Goal: Information Seeking & Learning: Learn about a topic

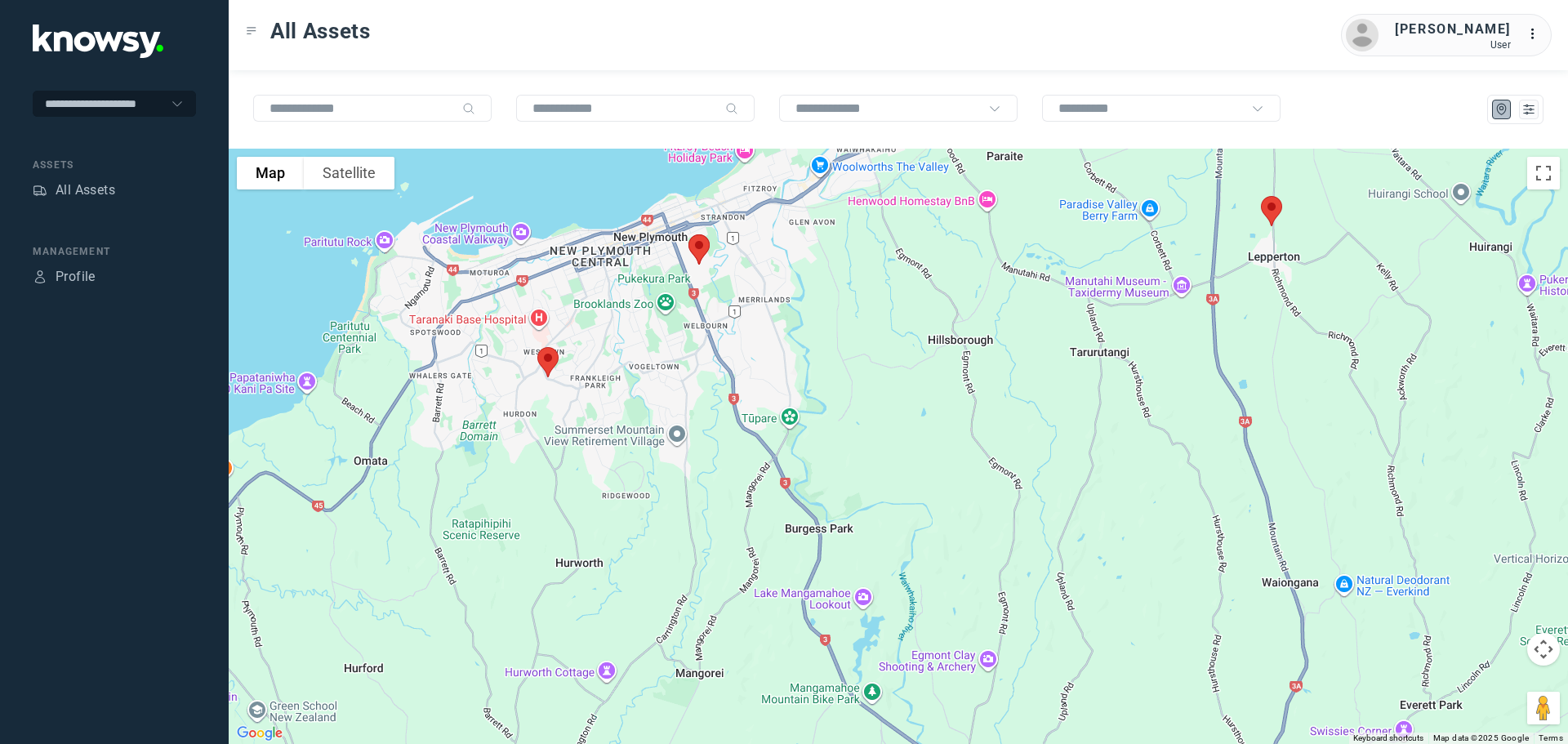
drag, startPoint x: 442, startPoint y: 318, endPoint x: 617, endPoint y: 275, distance: 180.2
click at [617, 275] on div at bounding box center [898, 446] width 1339 height 595
click at [546, 355] on img at bounding box center [550, 362] width 35 height 43
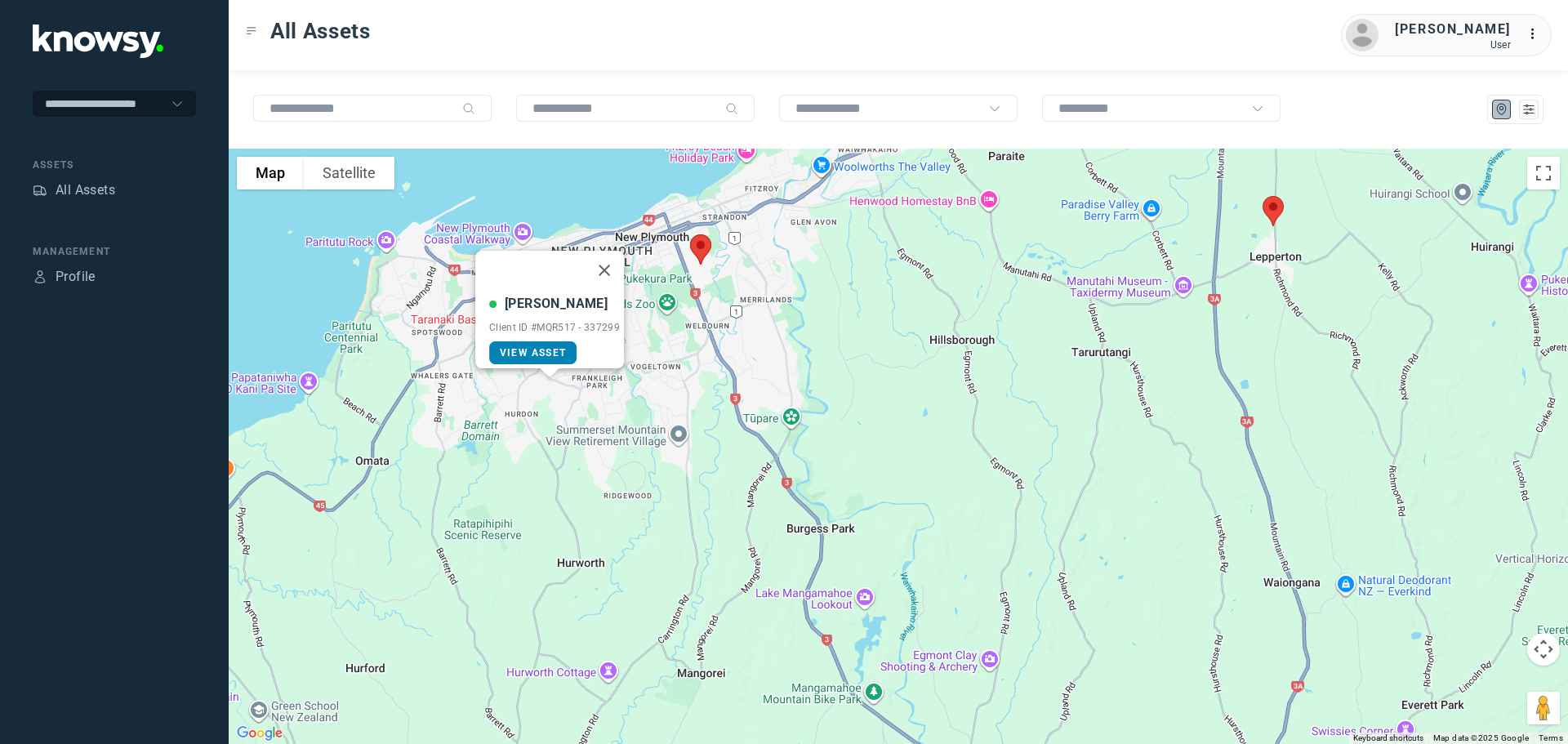
click at [536, 348] on span "View Asset" at bounding box center [533, 353] width 66 height 12
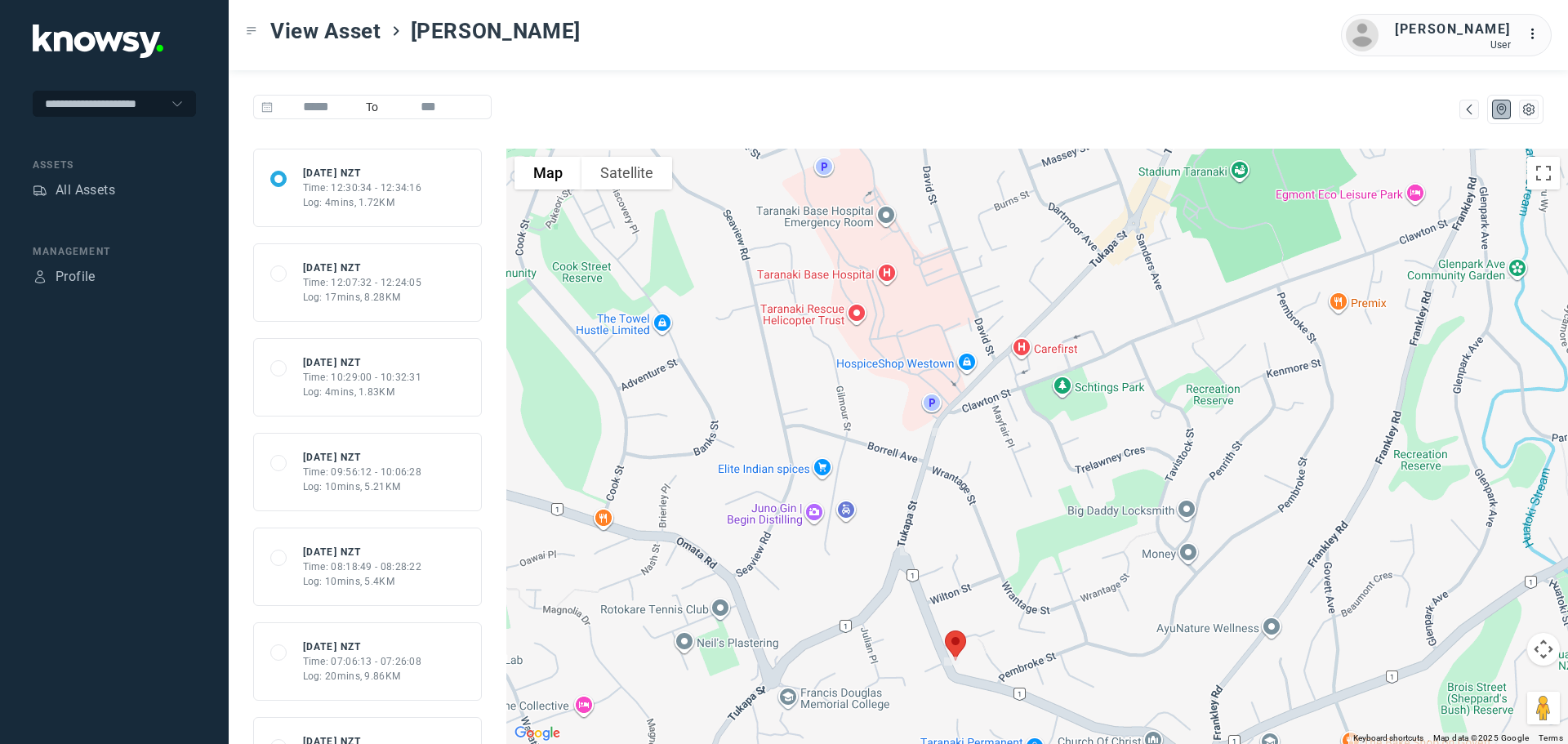
click at [355, 377] on div "Time: 10:29:00 - 10:32:31" at bounding box center [363, 376] width 119 height 14
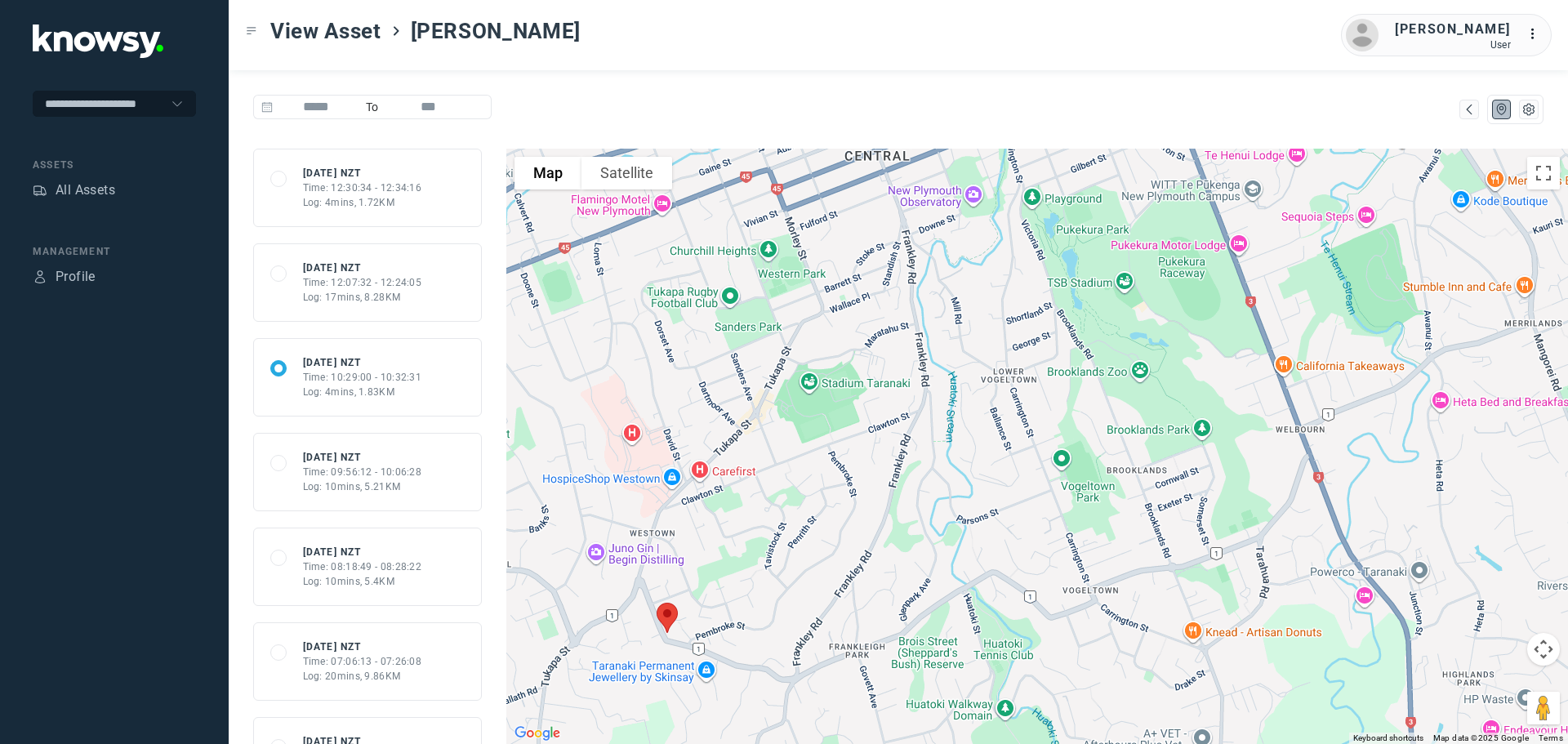
drag, startPoint x: 743, startPoint y: 495, endPoint x: 817, endPoint y: 338, distance: 173.6
click at [817, 338] on div at bounding box center [1037, 446] width 1062 height 595
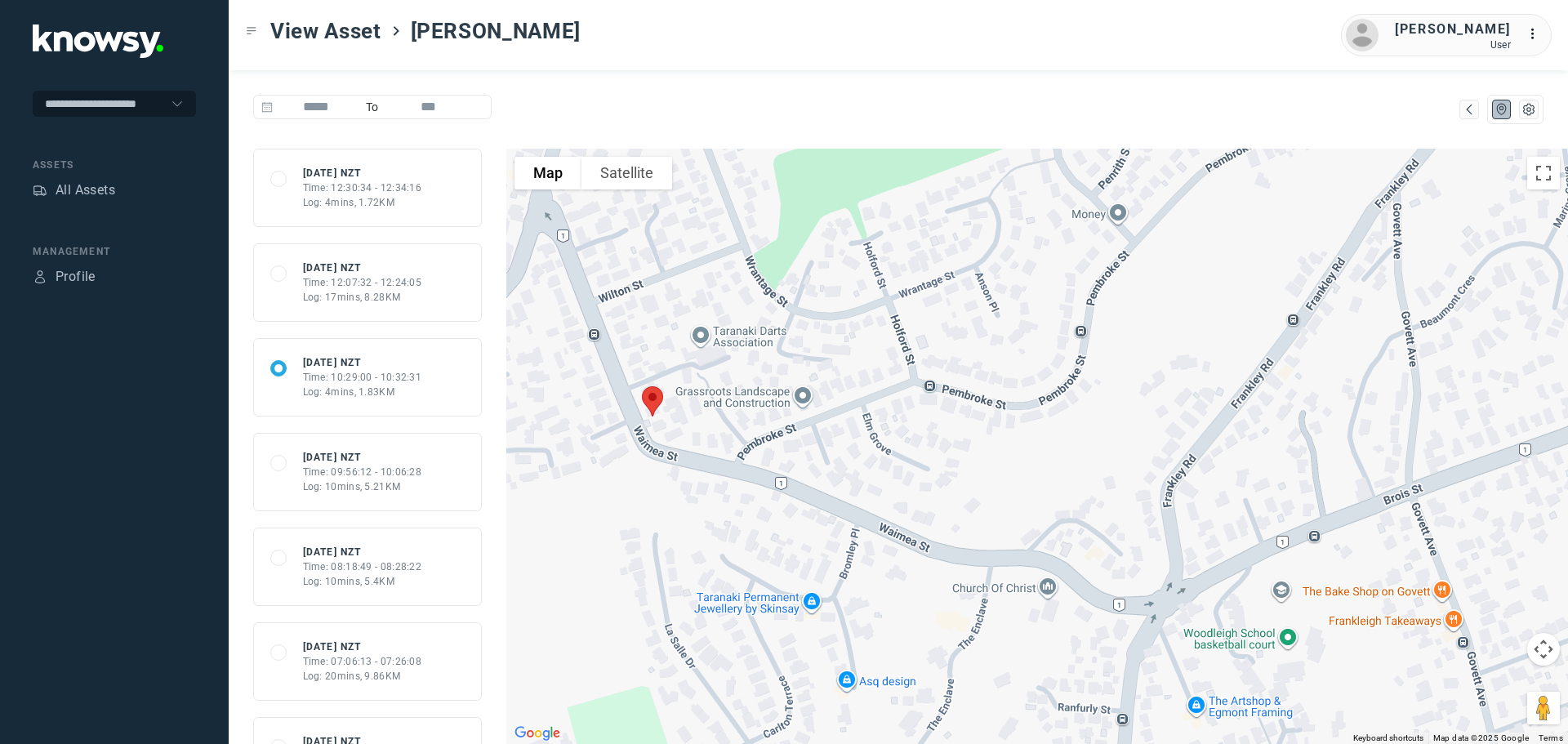
click at [345, 379] on div "Time: 10:29:00 - 10:32:31" at bounding box center [363, 376] width 119 height 14
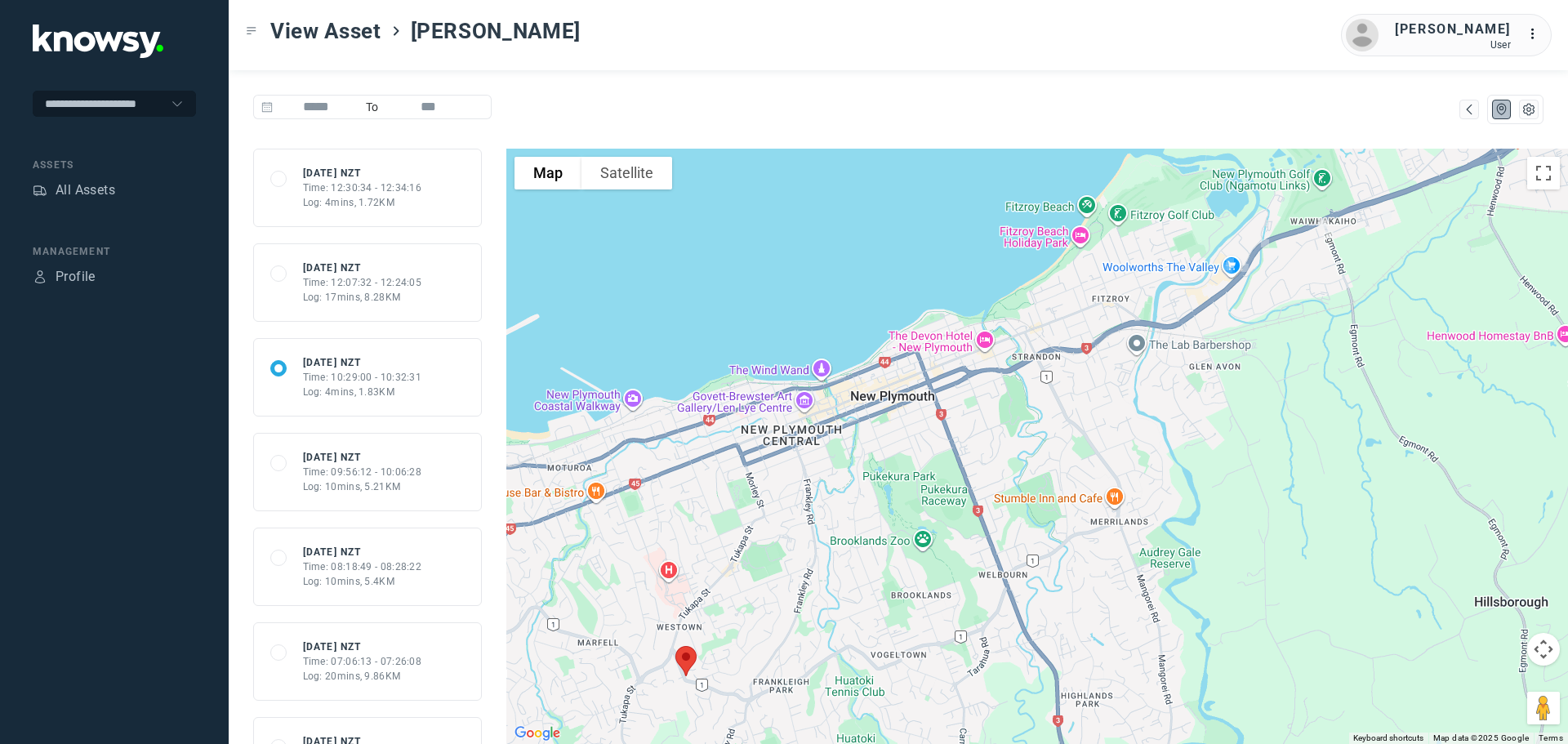
click at [341, 465] on div "Time: 09:56:12 - 10:06:28" at bounding box center [363, 471] width 119 height 14
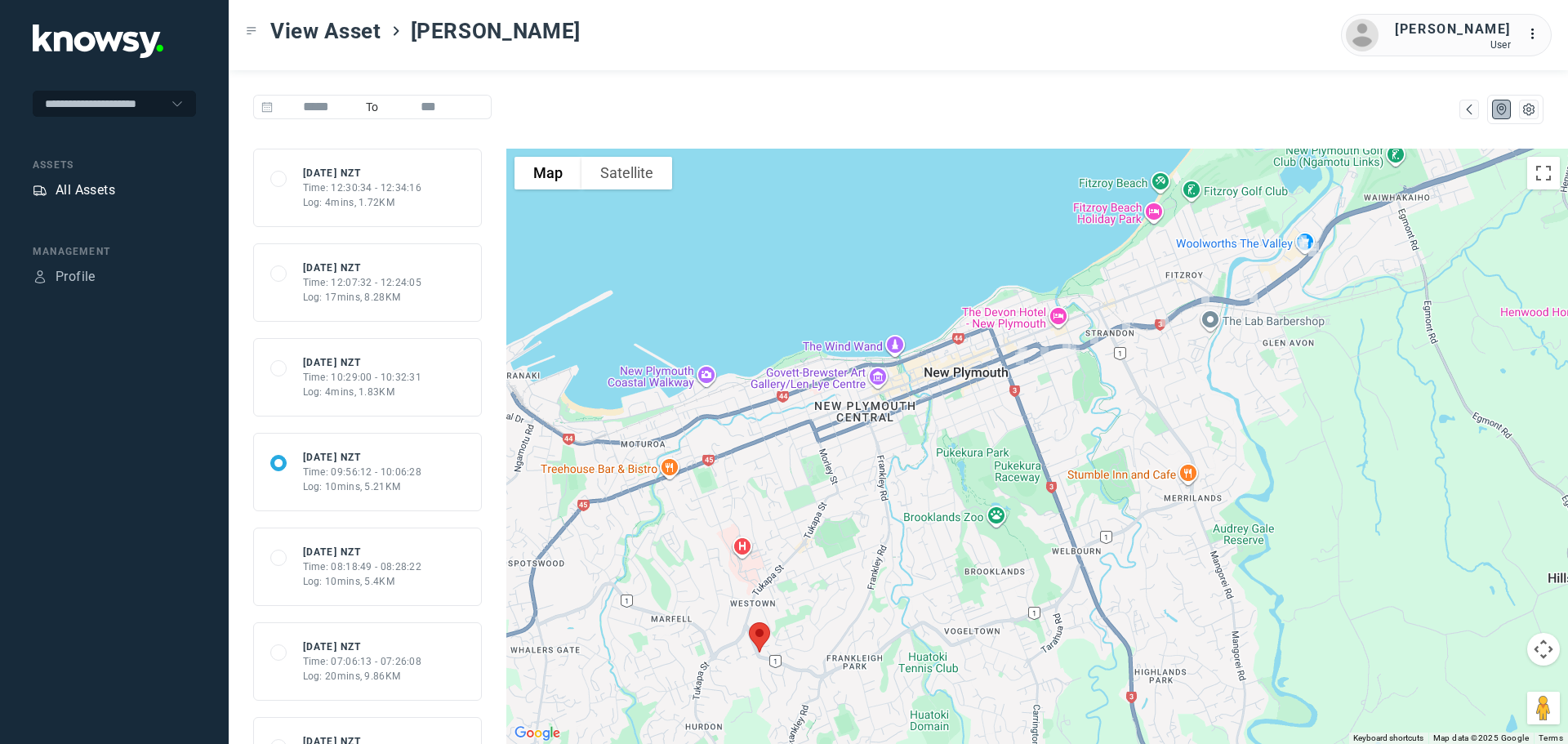
click at [67, 184] on div "All Assets" at bounding box center [85, 190] width 60 height 19
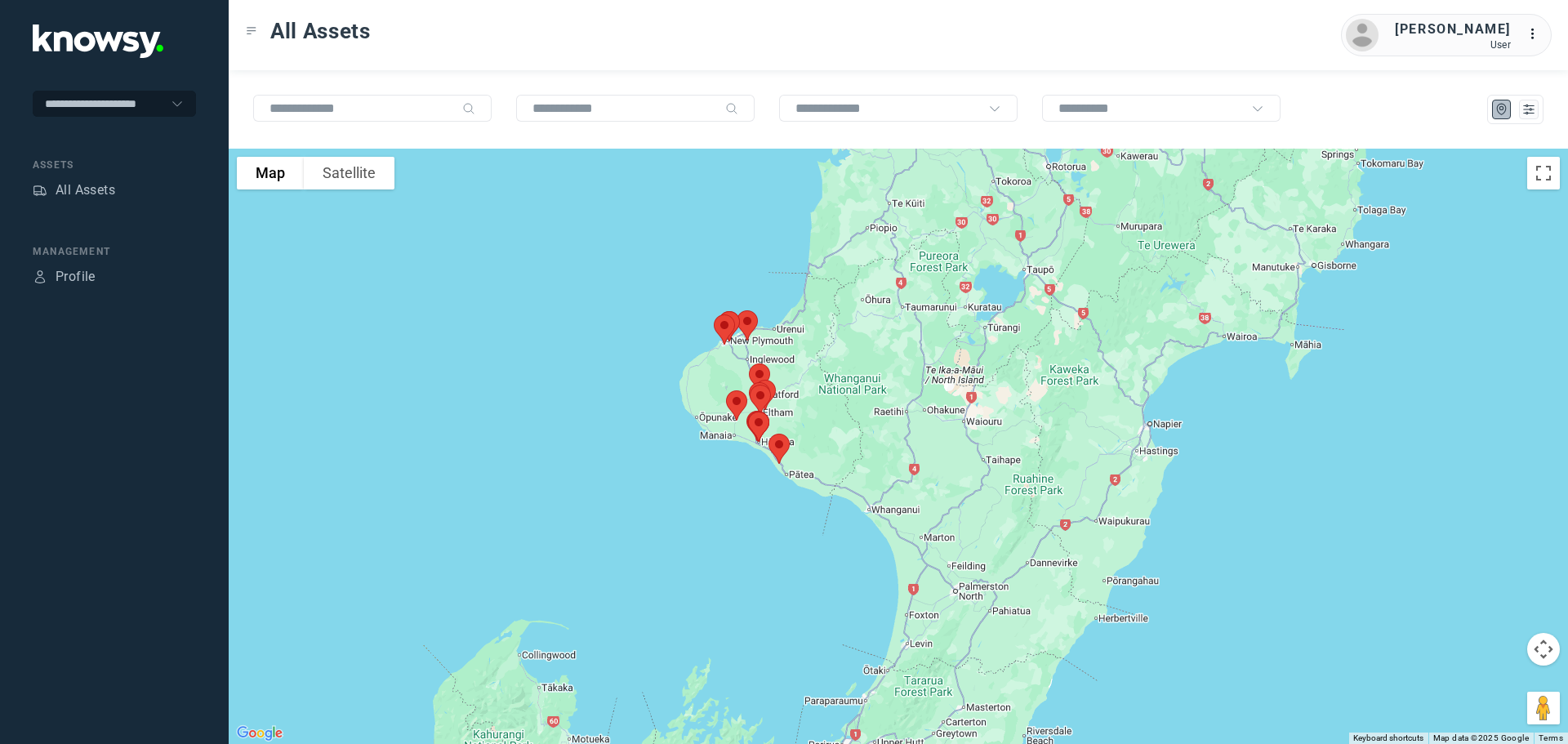
drag, startPoint x: 904, startPoint y: 349, endPoint x: 741, endPoint y: 506, distance: 226.3
click at [741, 504] on div at bounding box center [898, 446] width 1339 height 595
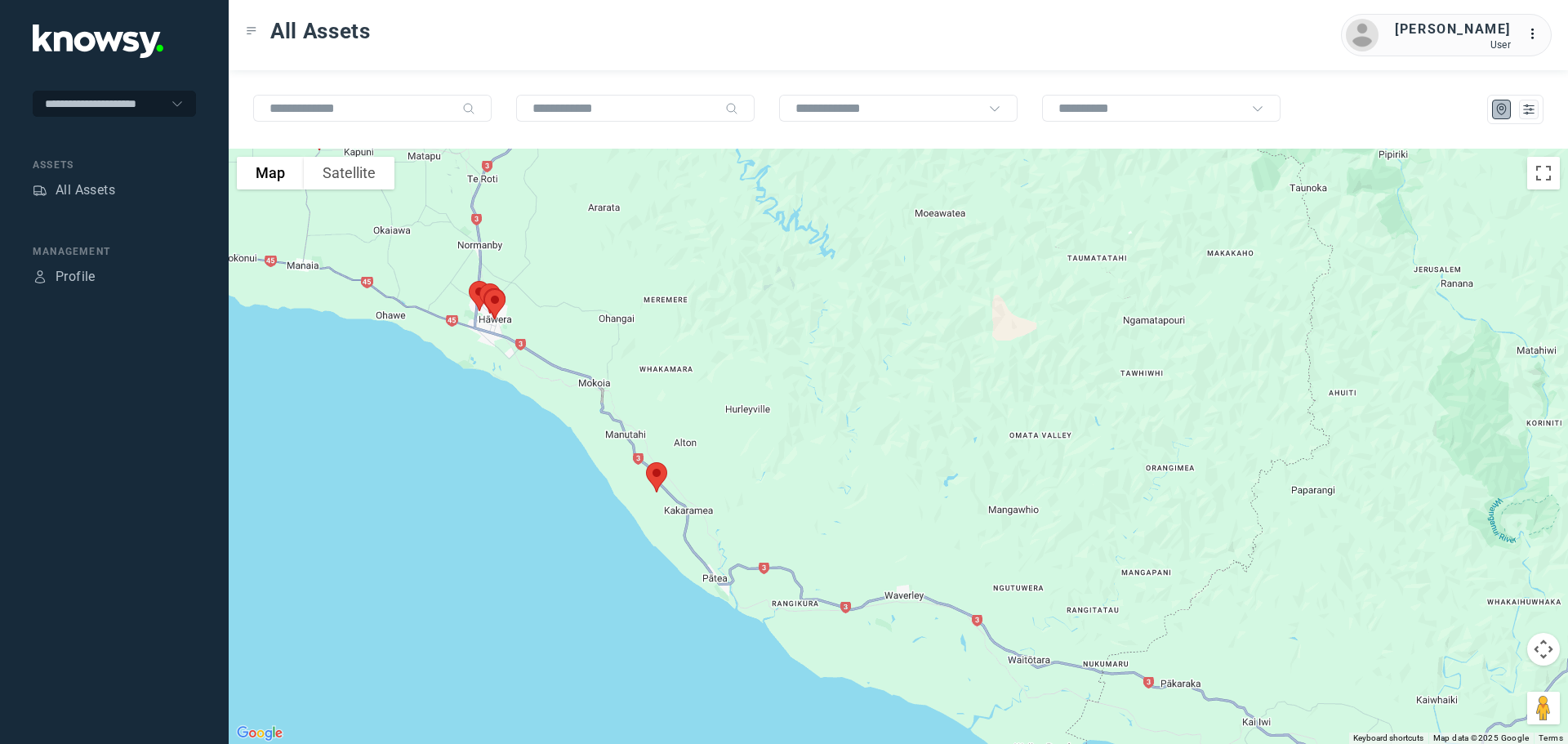
drag, startPoint x: 676, startPoint y: 548, endPoint x: 735, endPoint y: 490, distance: 82.7
click at [735, 490] on div at bounding box center [898, 446] width 1339 height 595
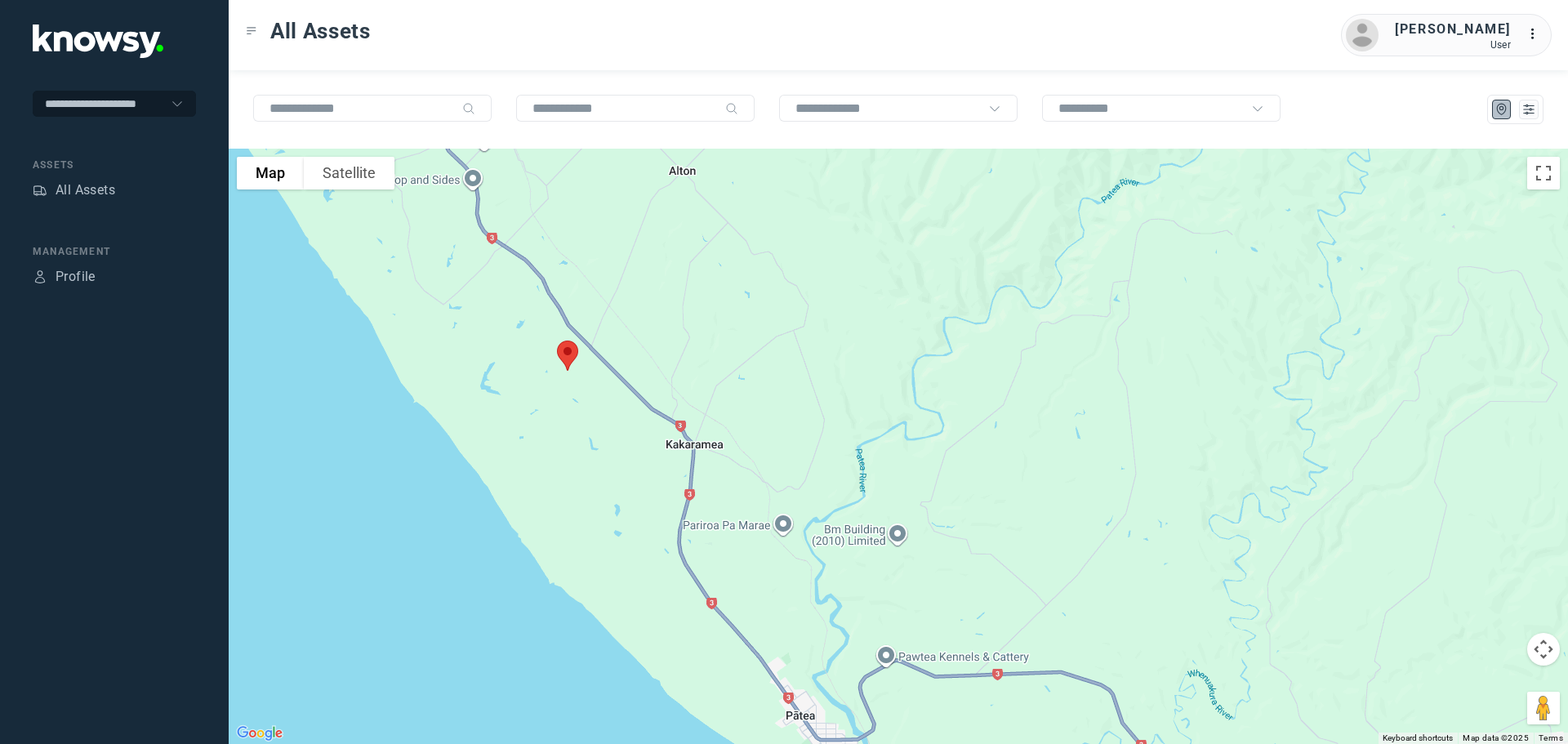
drag, startPoint x: 606, startPoint y: 402, endPoint x: 849, endPoint y: 378, distance: 244.2
click at [849, 378] on div at bounding box center [898, 446] width 1339 height 595
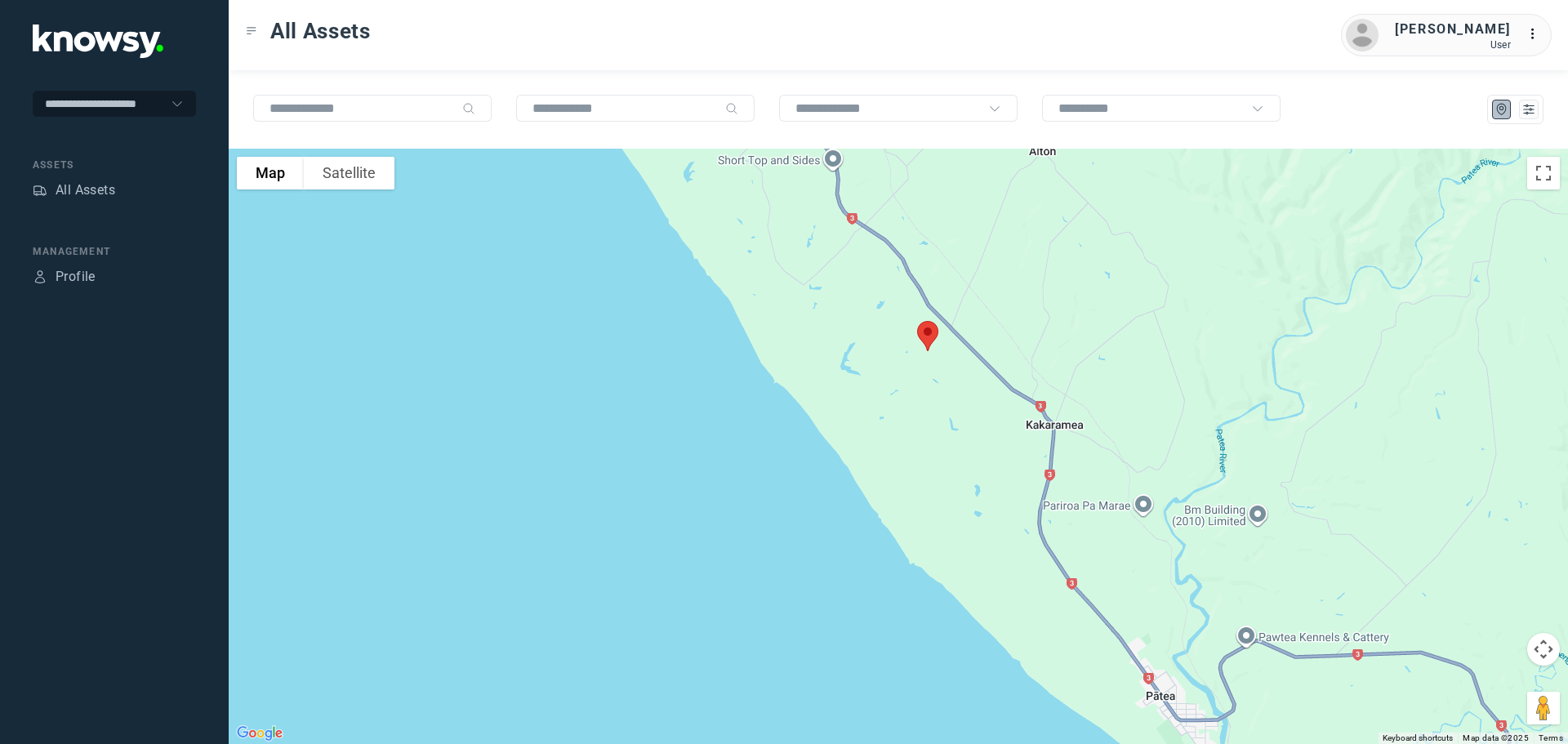
click at [922, 342] on img at bounding box center [929, 336] width 35 height 43
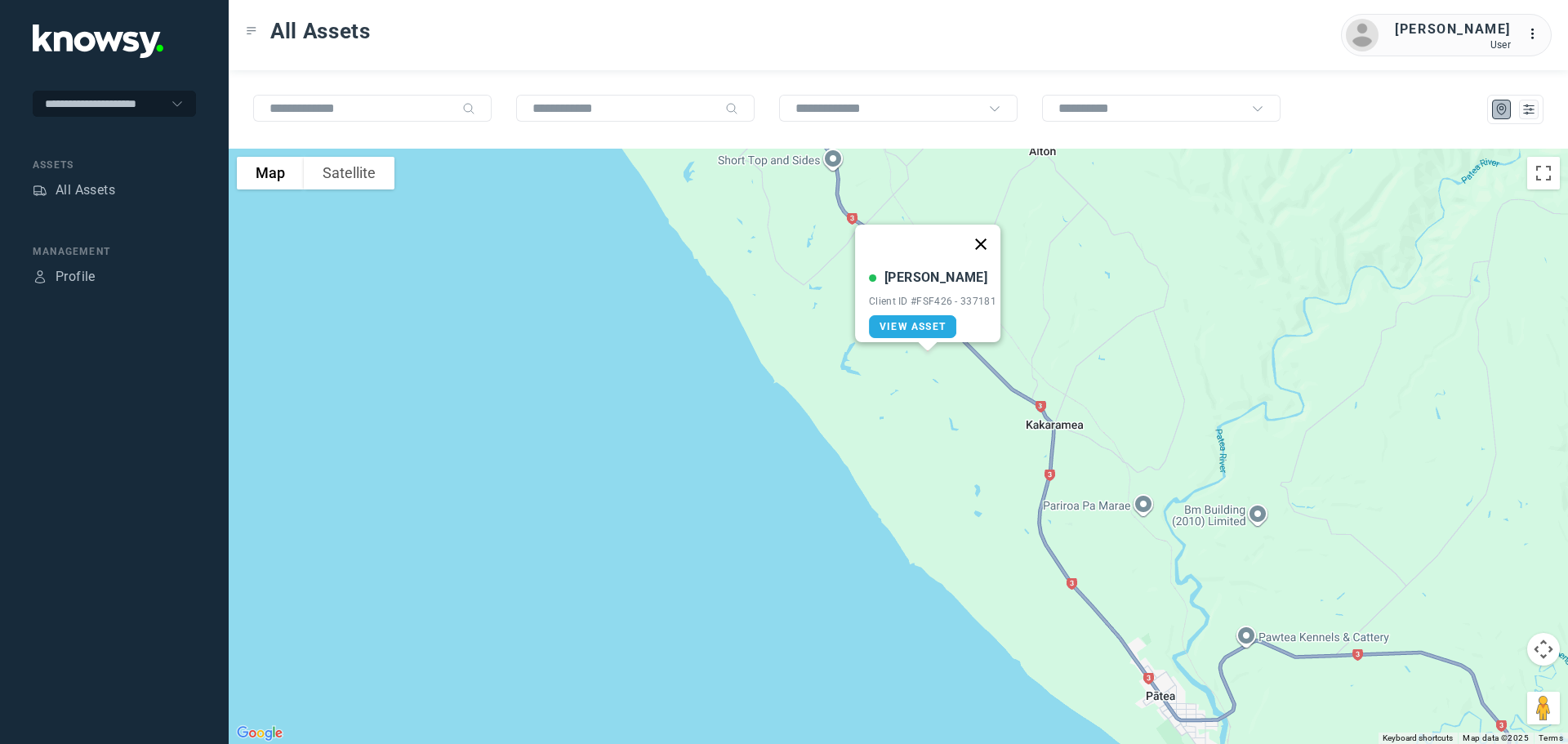
click at [981, 239] on button "Close" at bounding box center [980, 244] width 39 height 39
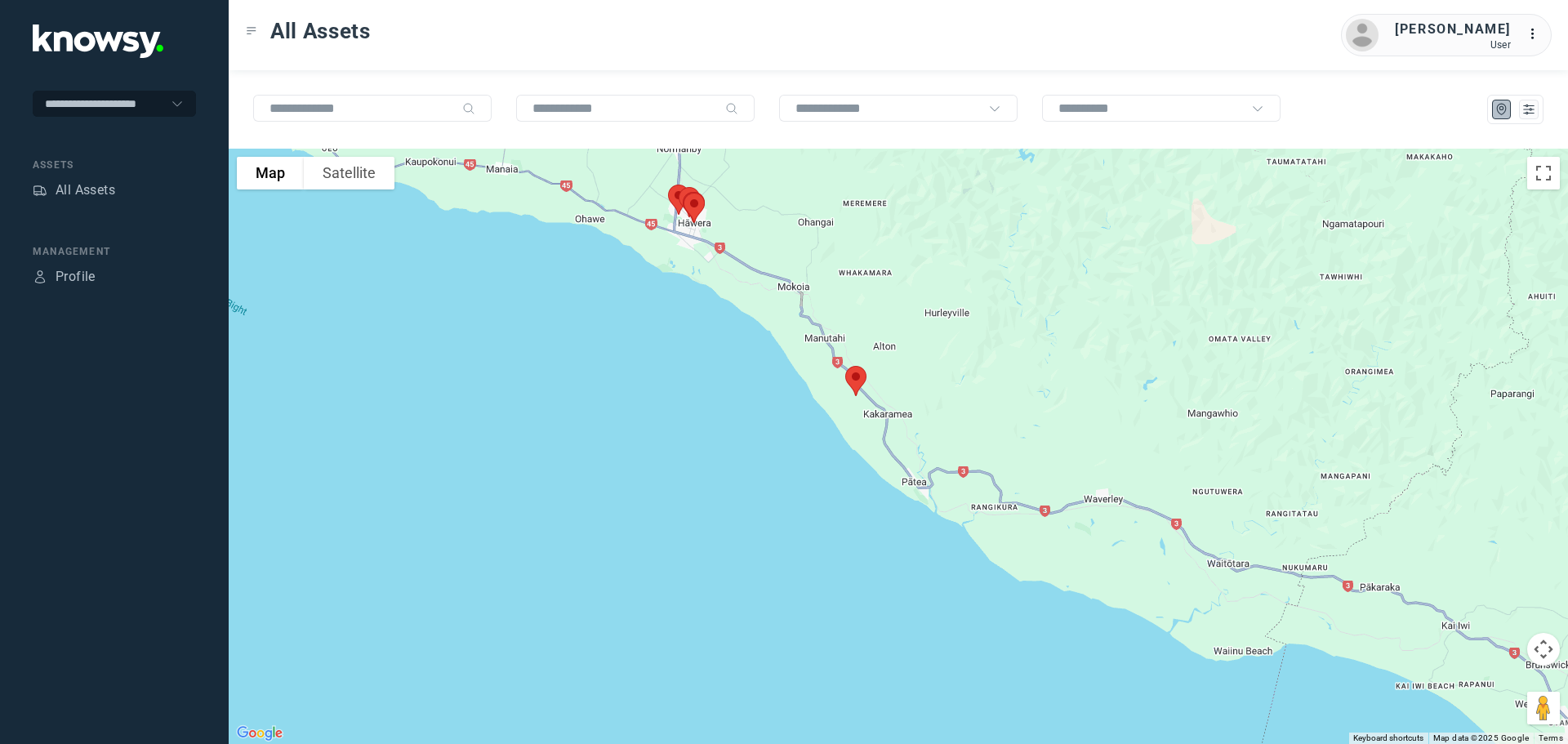
drag, startPoint x: 797, startPoint y: 342, endPoint x: 829, endPoint y: 467, distance: 129.0
click at [830, 466] on div at bounding box center [898, 446] width 1339 height 595
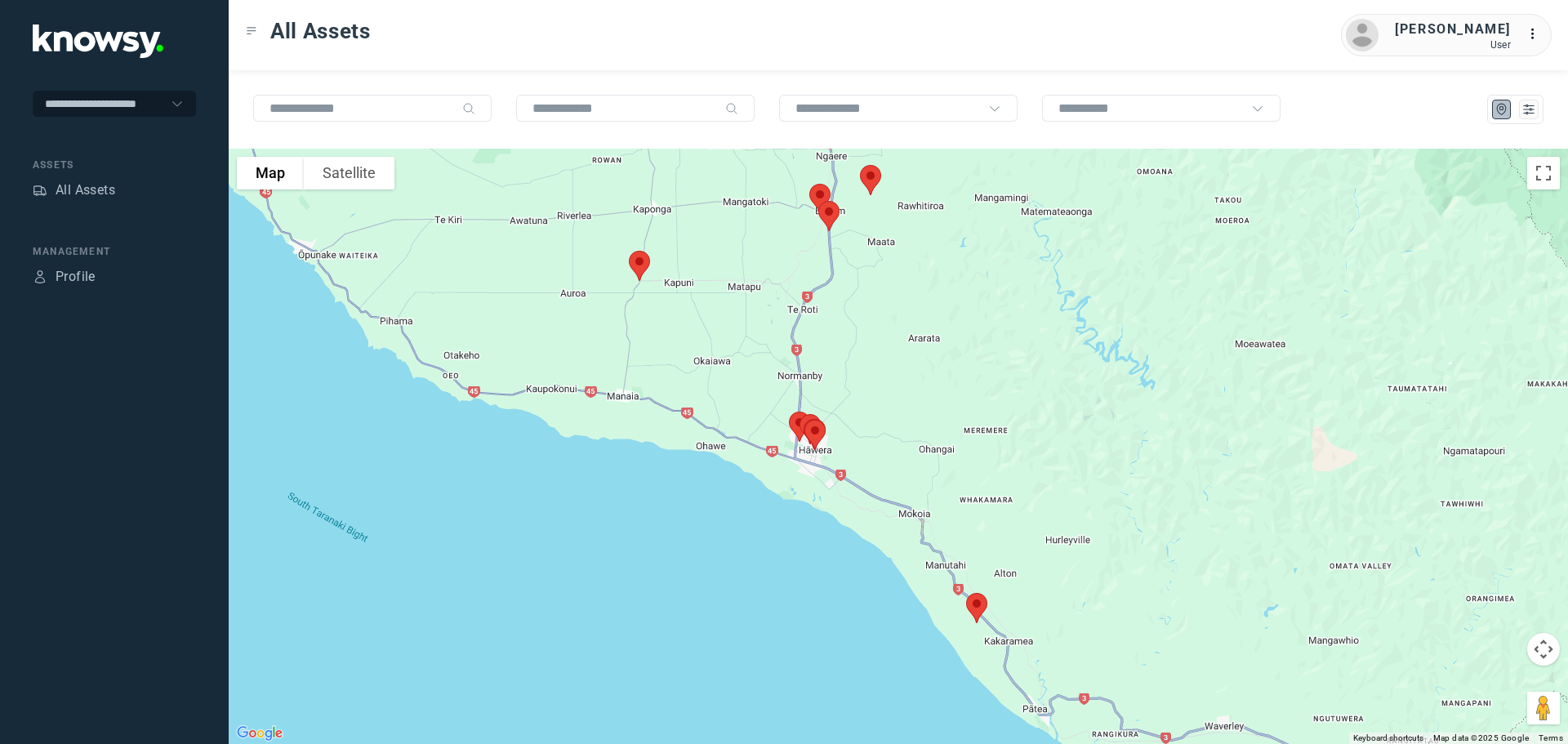
drag, startPoint x: 813, startPoint y: 395, endPoint x: 903, endPoint y: 418, distance: 92.9
click at [903, 418] on div at bounding box center [898, 446] width 1339 height 595
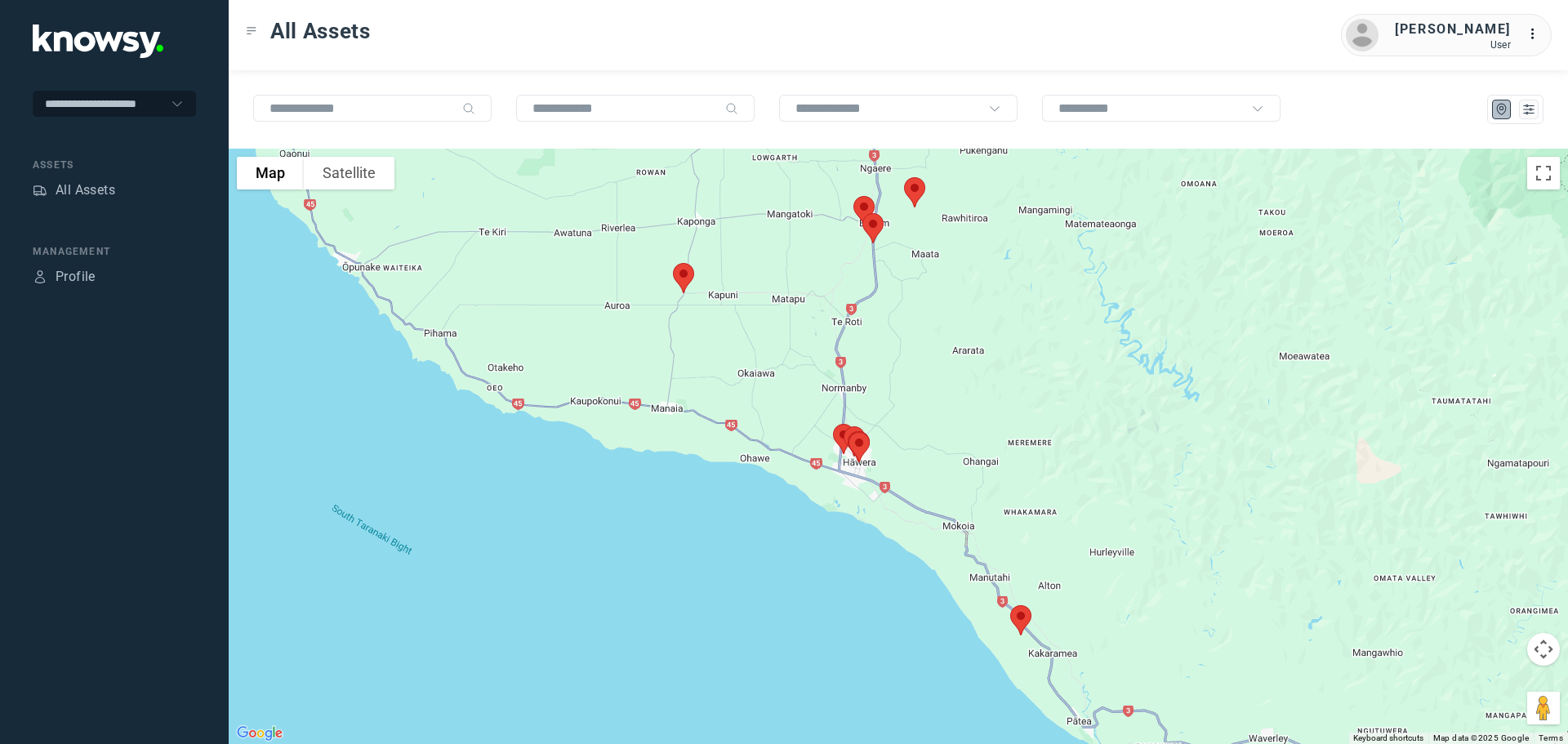
click at [680, 276] on img at bounding box center [684, 277] width 35 height 43
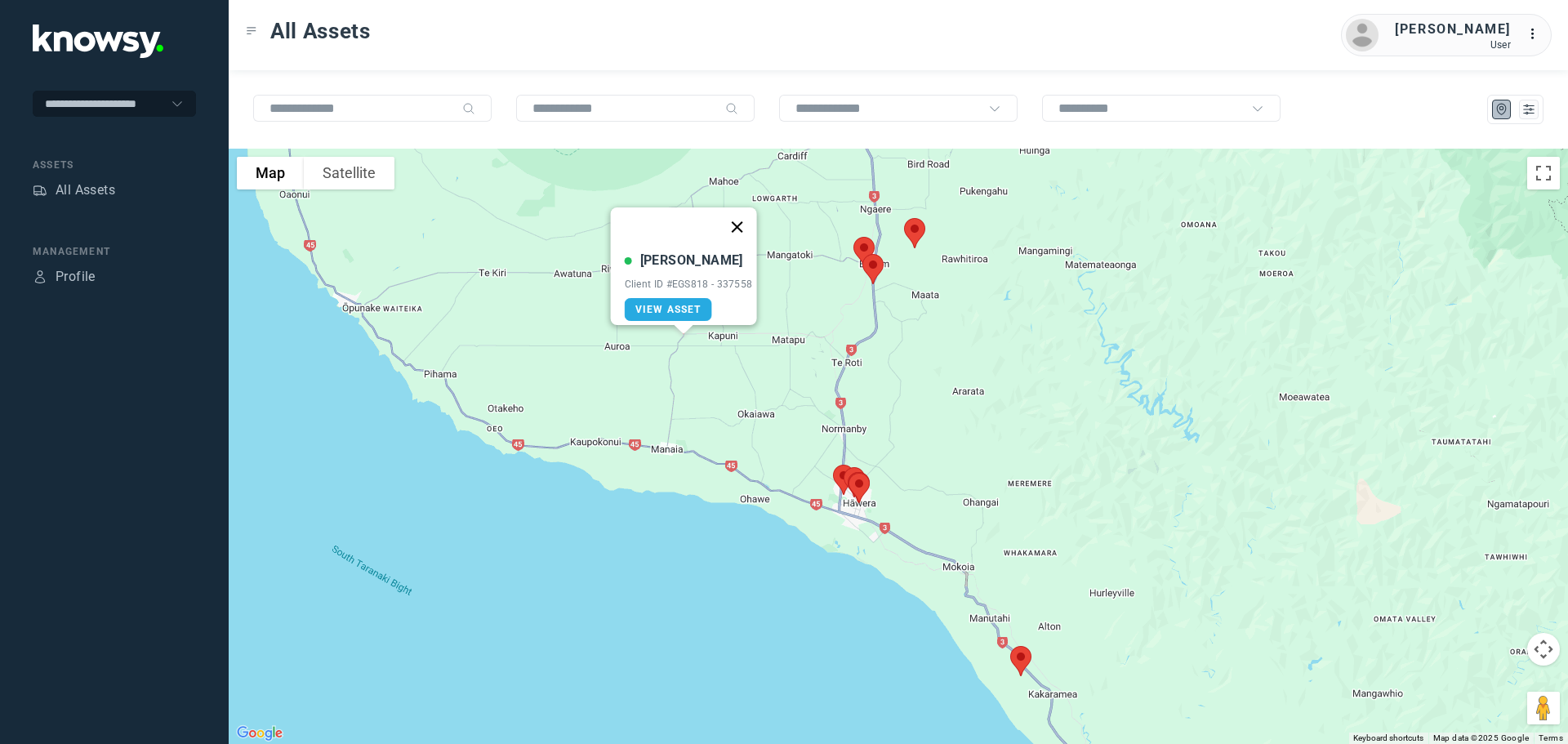
click at [742, 217] on button "Close" at bounding box center [736, 227] width 39 height 39
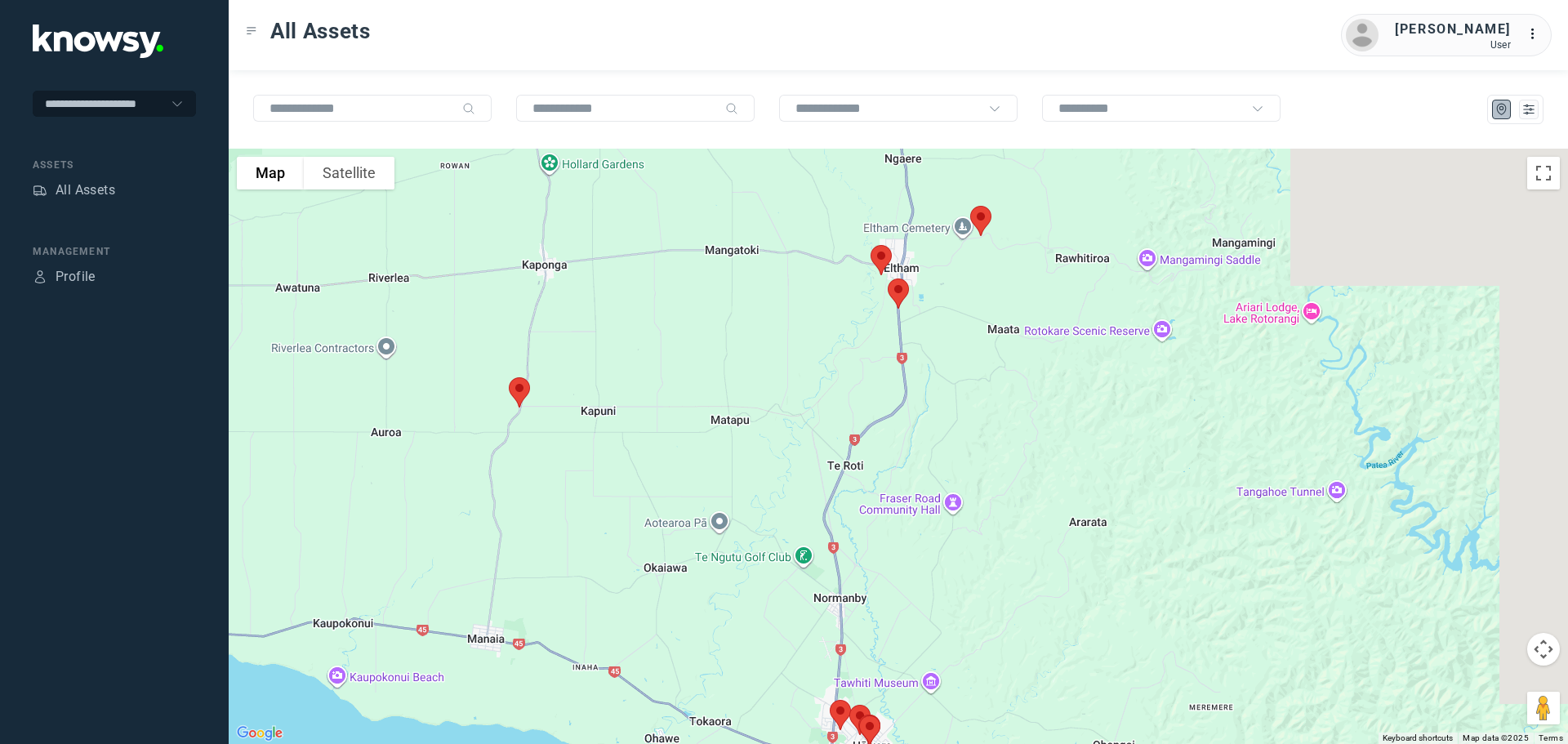
drag, startPoint x: 967, startPoint y: 420, endPoint x: 852, endPoint y: 531, distance: 159.8
click at [872, 535] on div at bounding box center [898, 446] width 1339 height 595
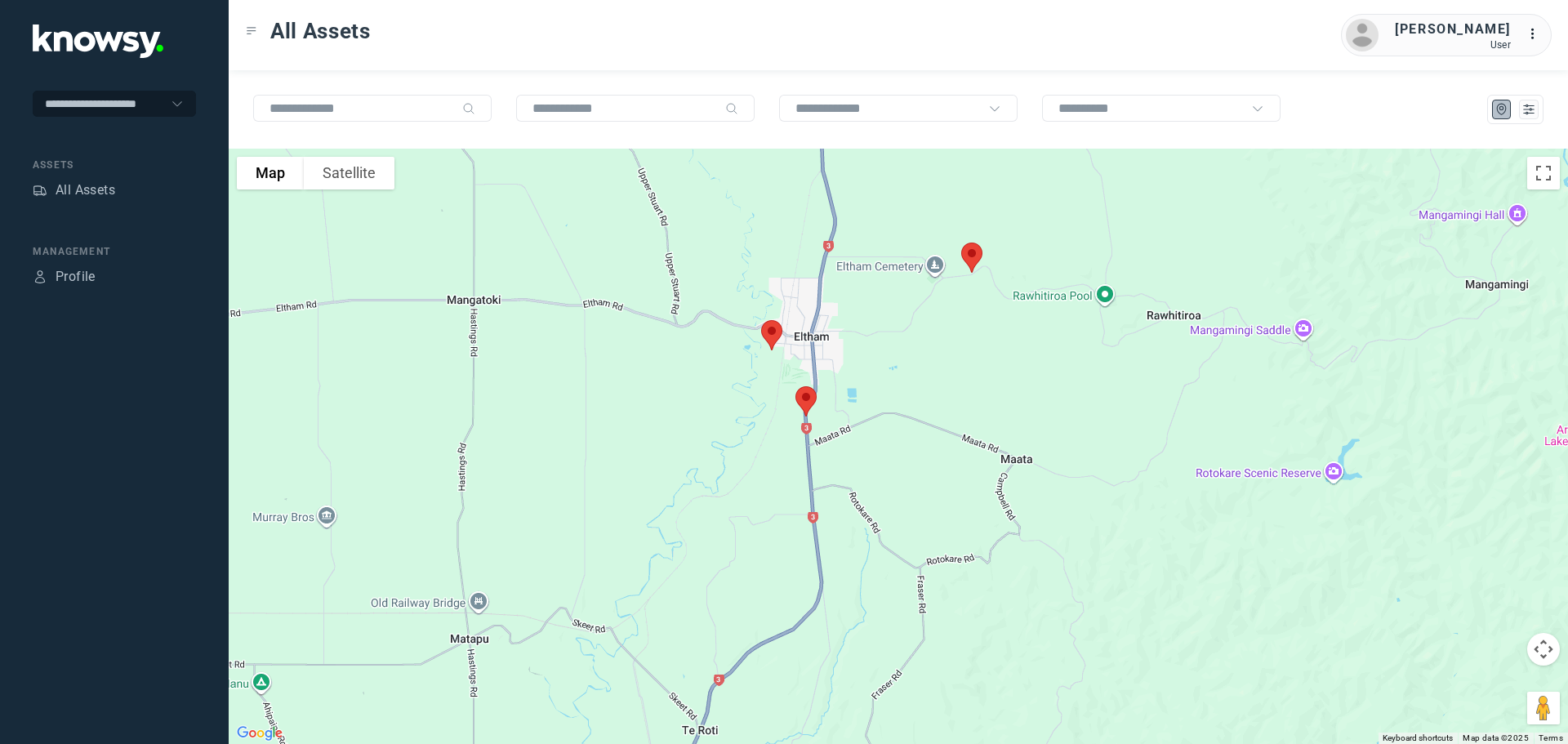
click at [808, 401] on img at bounding box center [807, 401] width 35 height 43
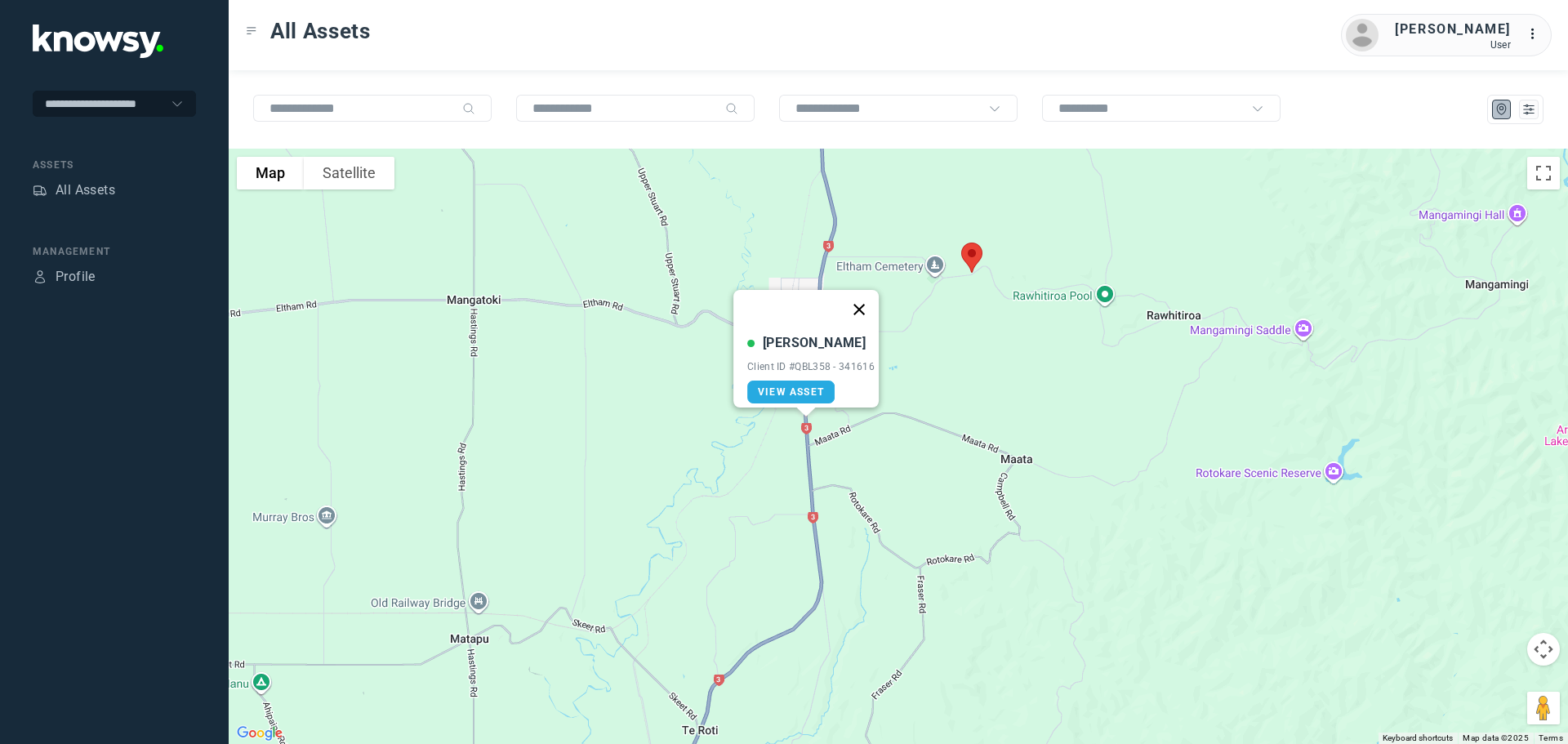
click at [861, 293] on button "Close" at bounding box center [859, 309] width 39 height 39
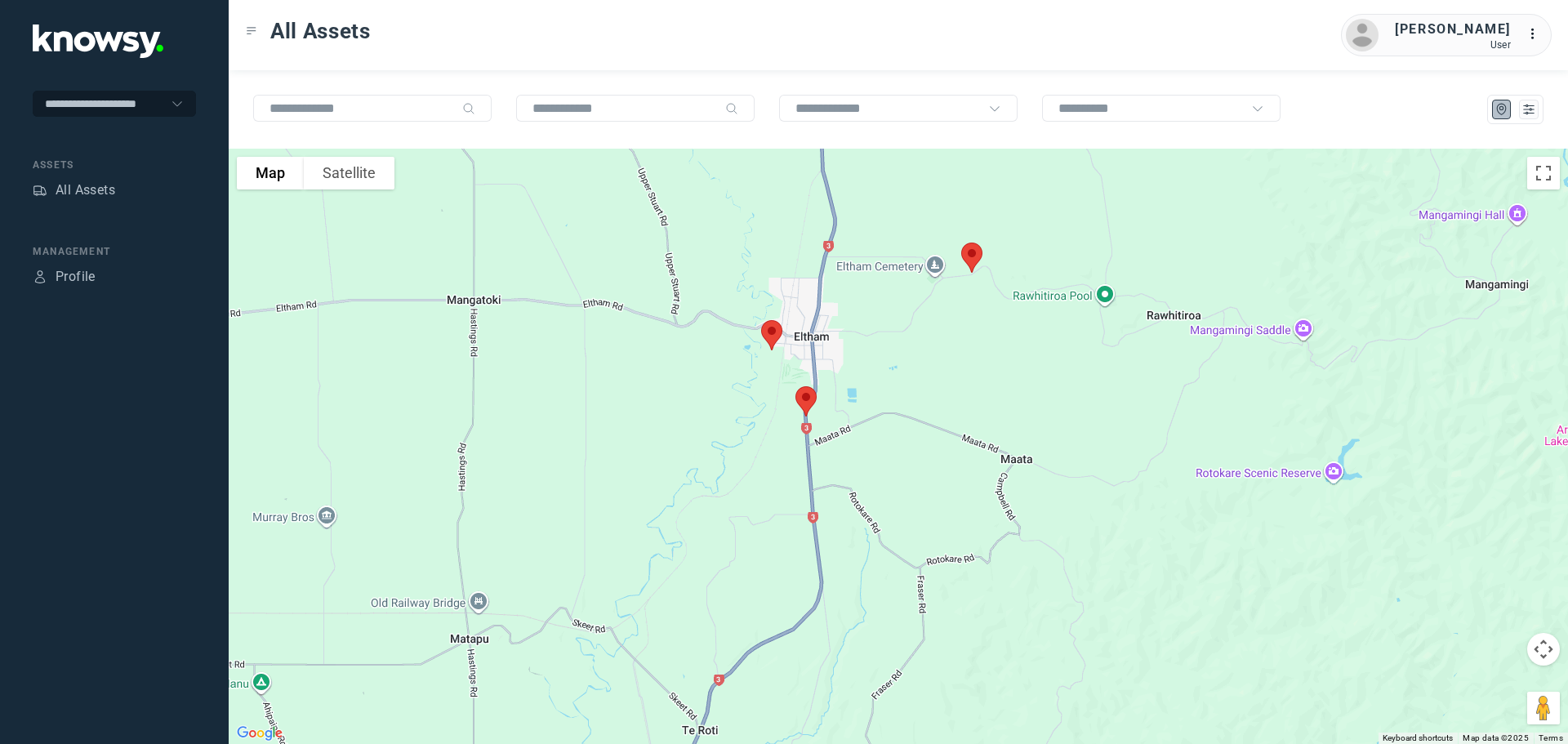
click at [764, 331] on img at bounding box center [772, 335] width 35 height 43
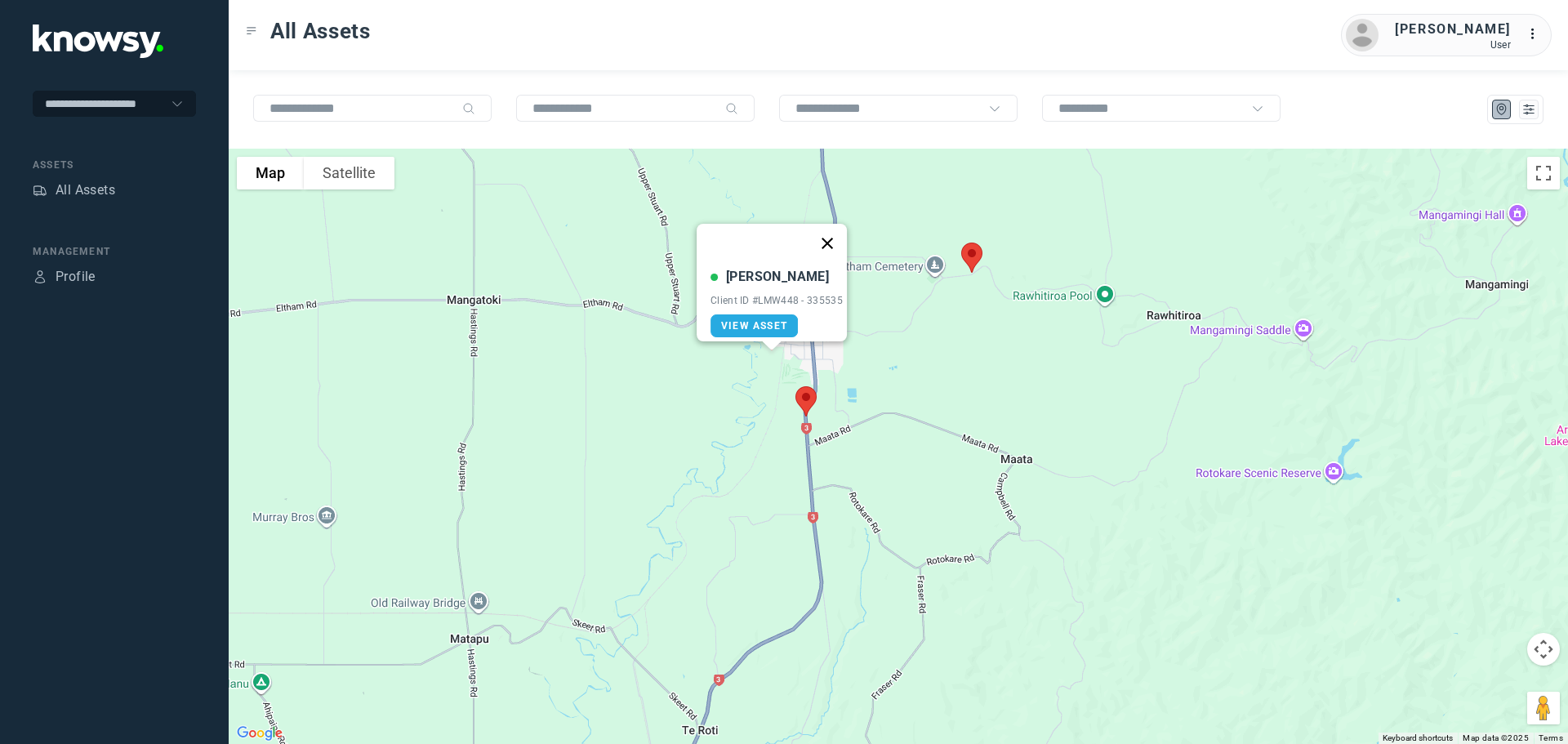
click at [828, 237] on button "Close" at bounding box center [827, 243] width 39 height 39
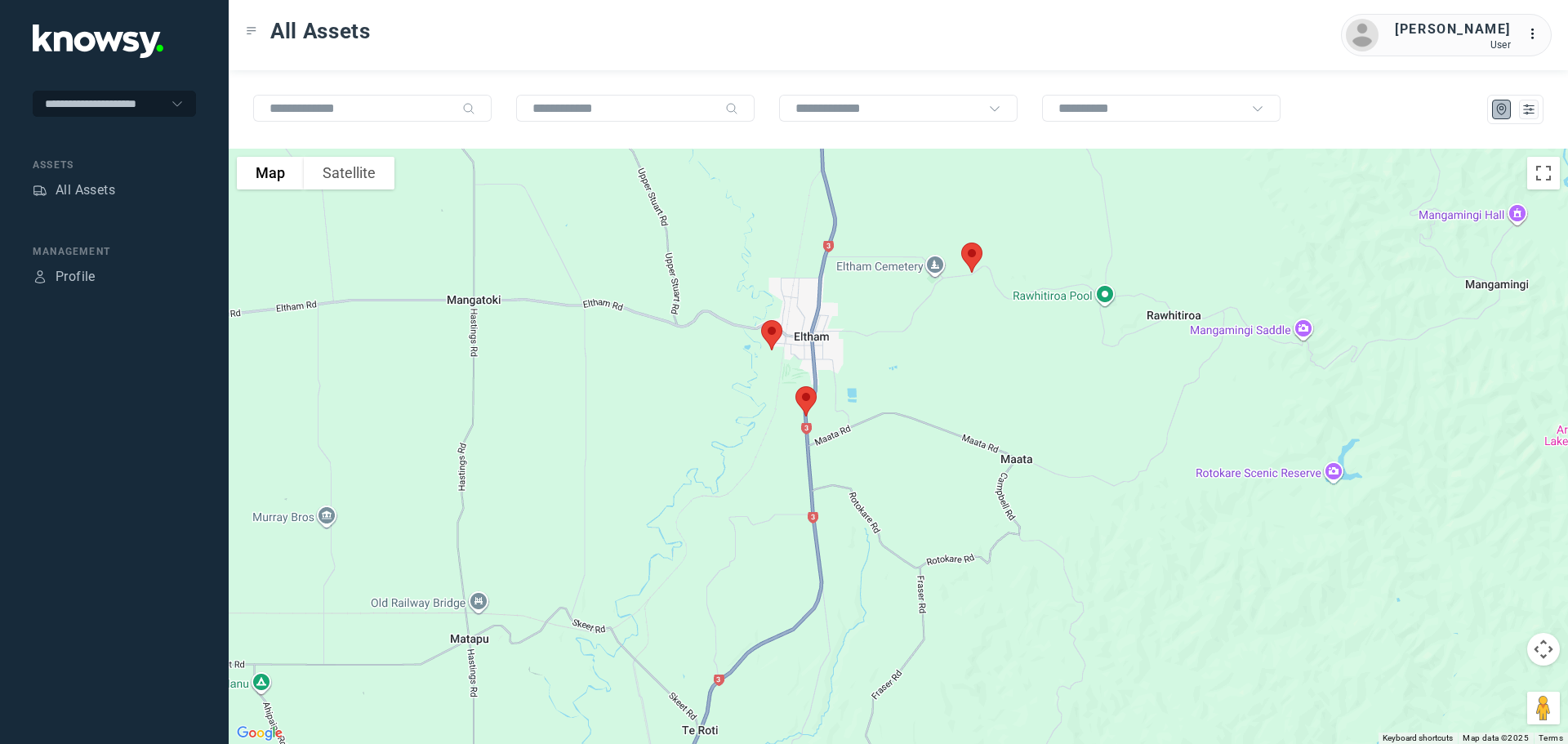
click at [973, 262] on img at bounding box center [973, 257] width 35 height 43
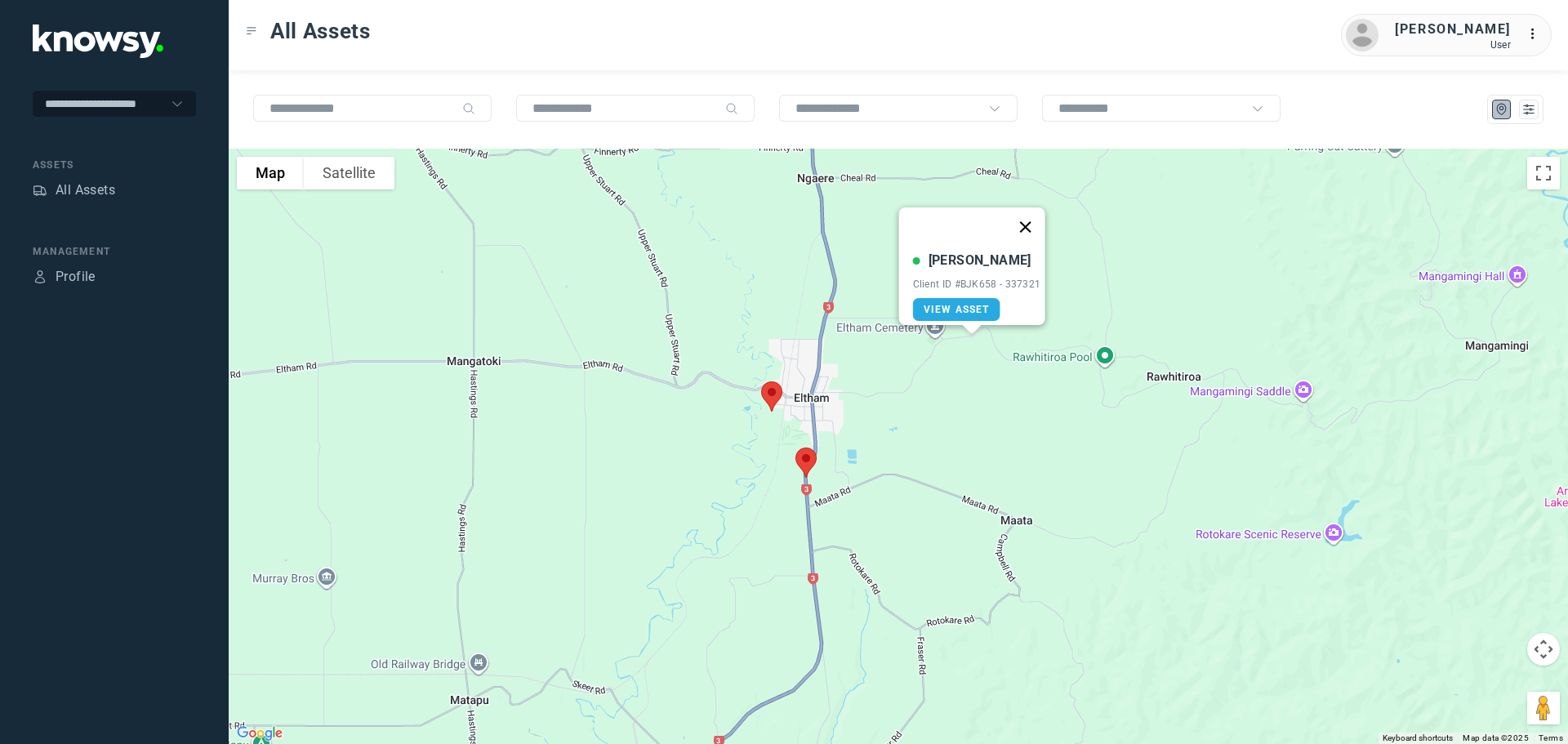
click at [1031, 212] on button "Close" at bounding box center [1025, 227] width 39 height 39
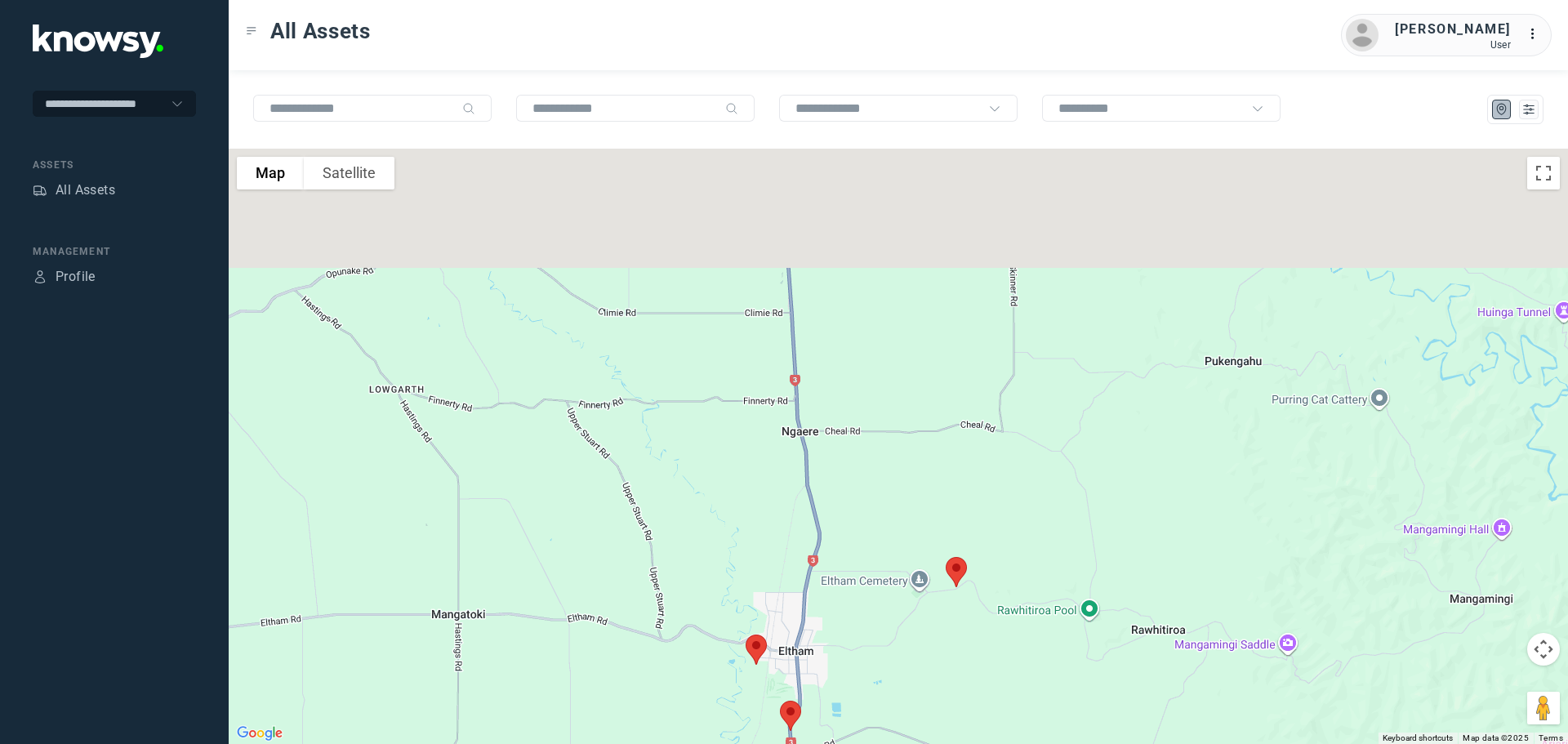
drag, startPoint x: 761, startPoint y: 304, endPoint x: 760, endPoint y: 522, distance: 218.0
click at [760, 522] on div at bounding box center [898, 446] width 1339 height 595
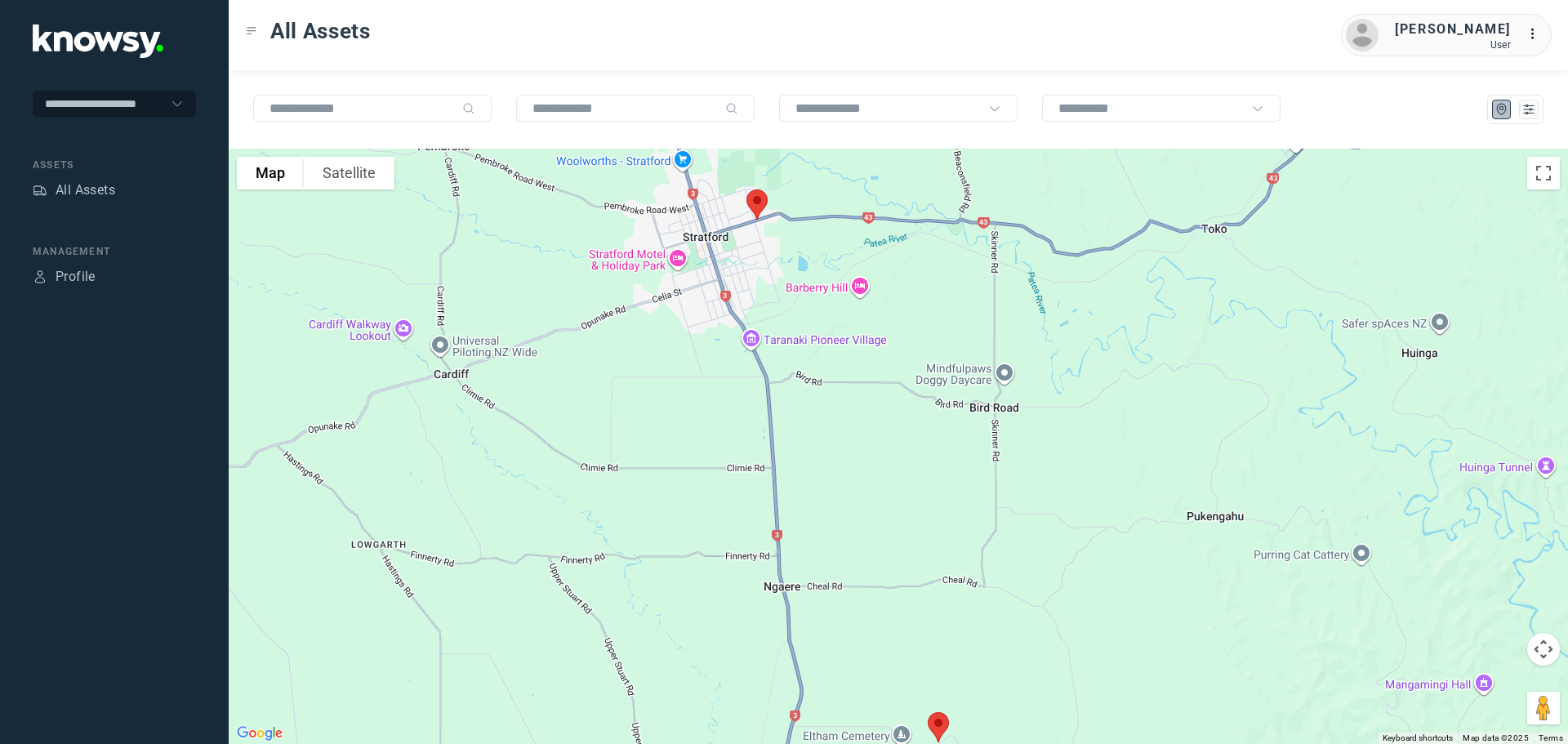
click at [755, 204] on img at bounding box center [758, 204] width 35 height 43
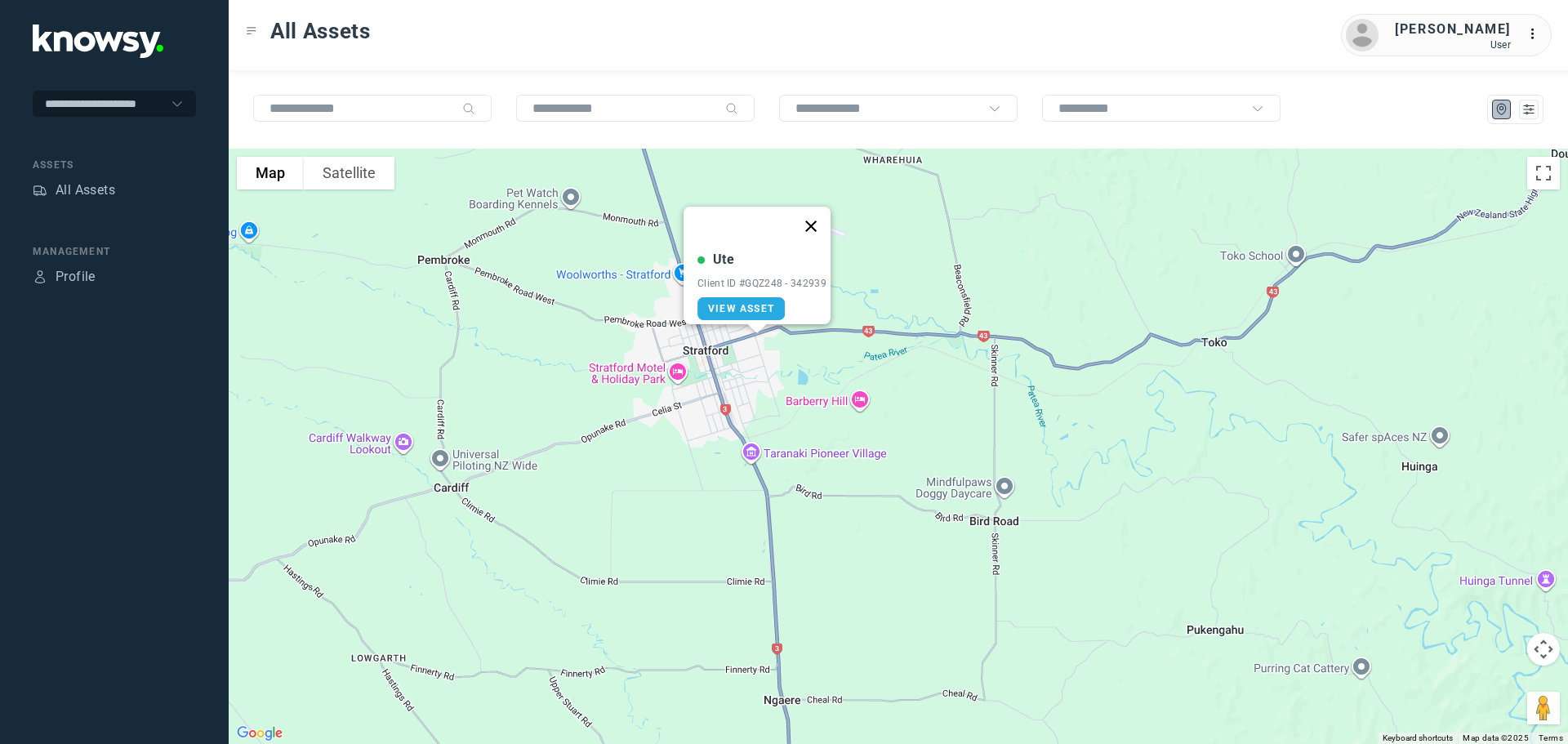
click at [818, 217] on button "Close" at bounding box center [810, 226] width 39 height 39
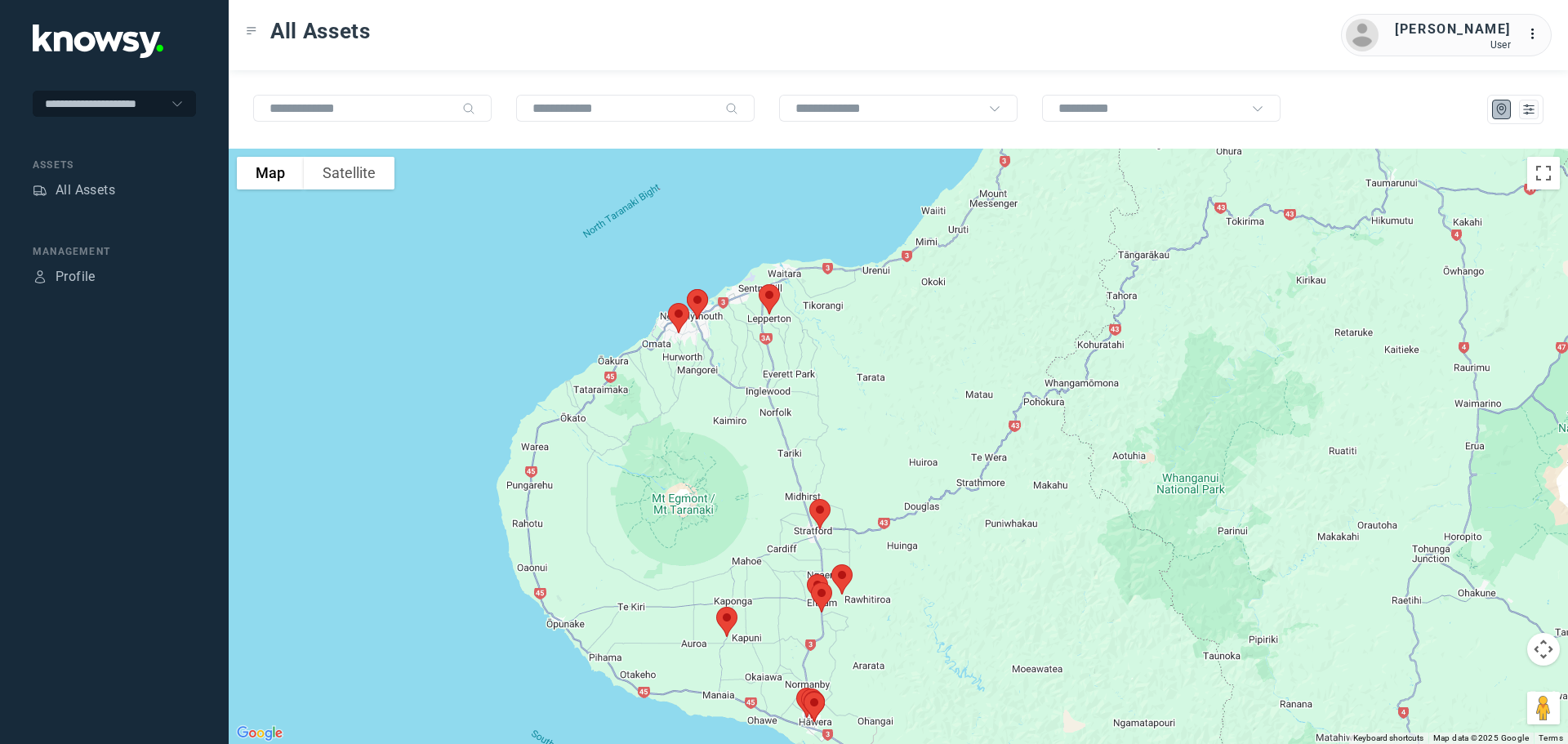
drag, startPoint x: 698, startPoint y: 277, endPoint x: 720, endPoint y: 409, distance: 133.8
click at [720, 409] on div at bounding box center [898, 446] width 1339 height 595
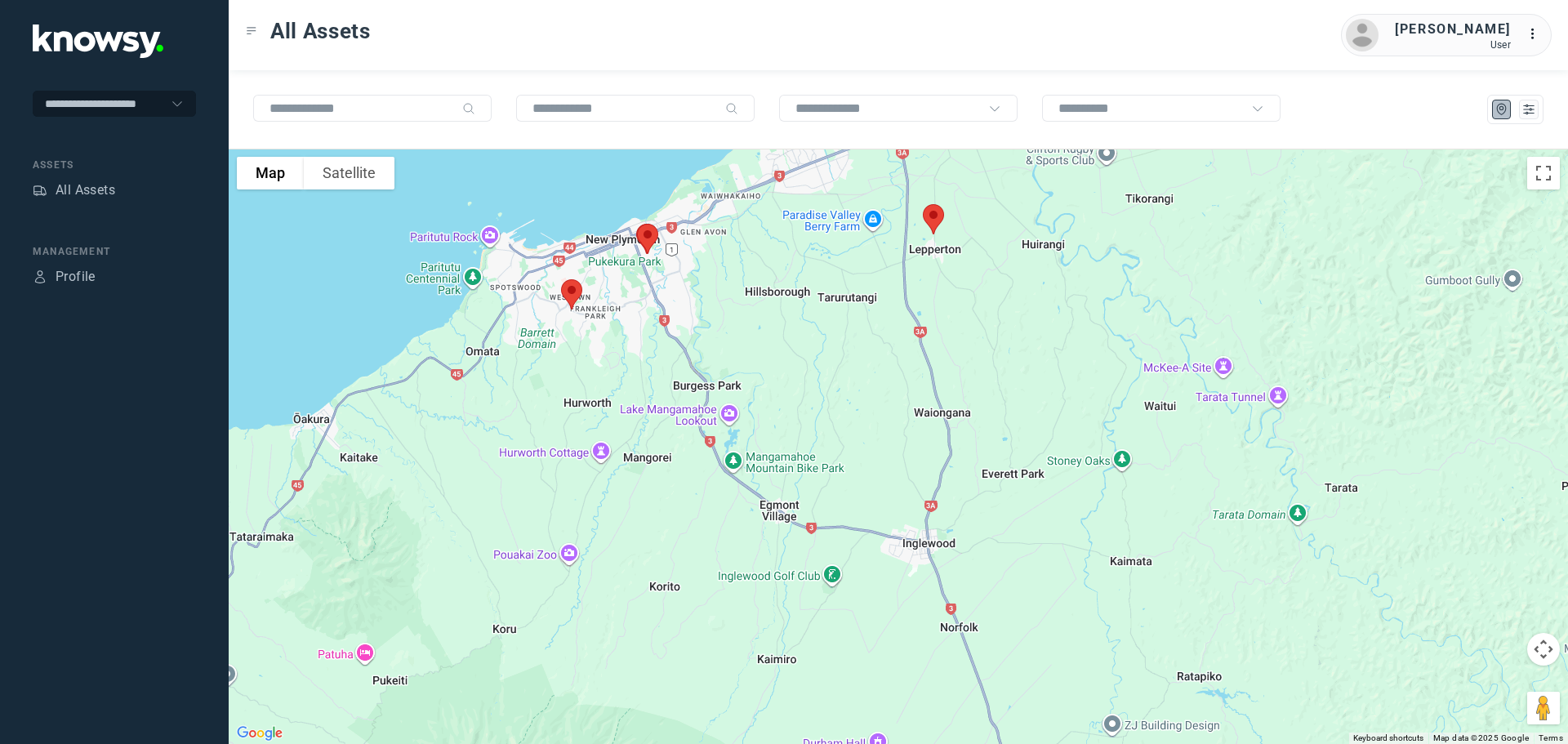
drag, startPoint x: 753, startPoint y: 375, endPoint x: 748, endPoint y: 402, distance: 27.5
click at [748, 402] on div at bounding box center [898, 446] width 1339 height 595
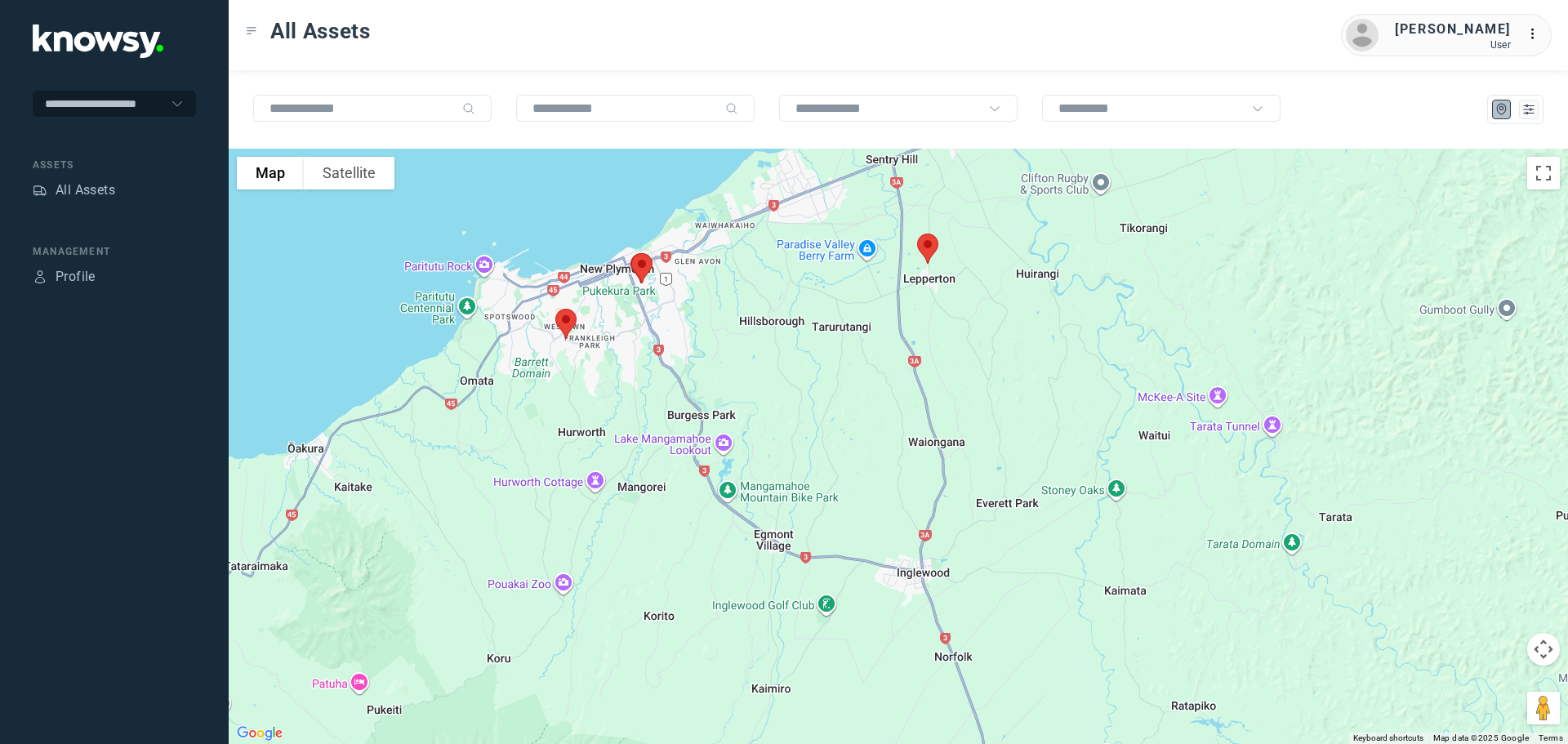
click at [930, 249] on img at bounding box center [929, 249] width 35 height 43
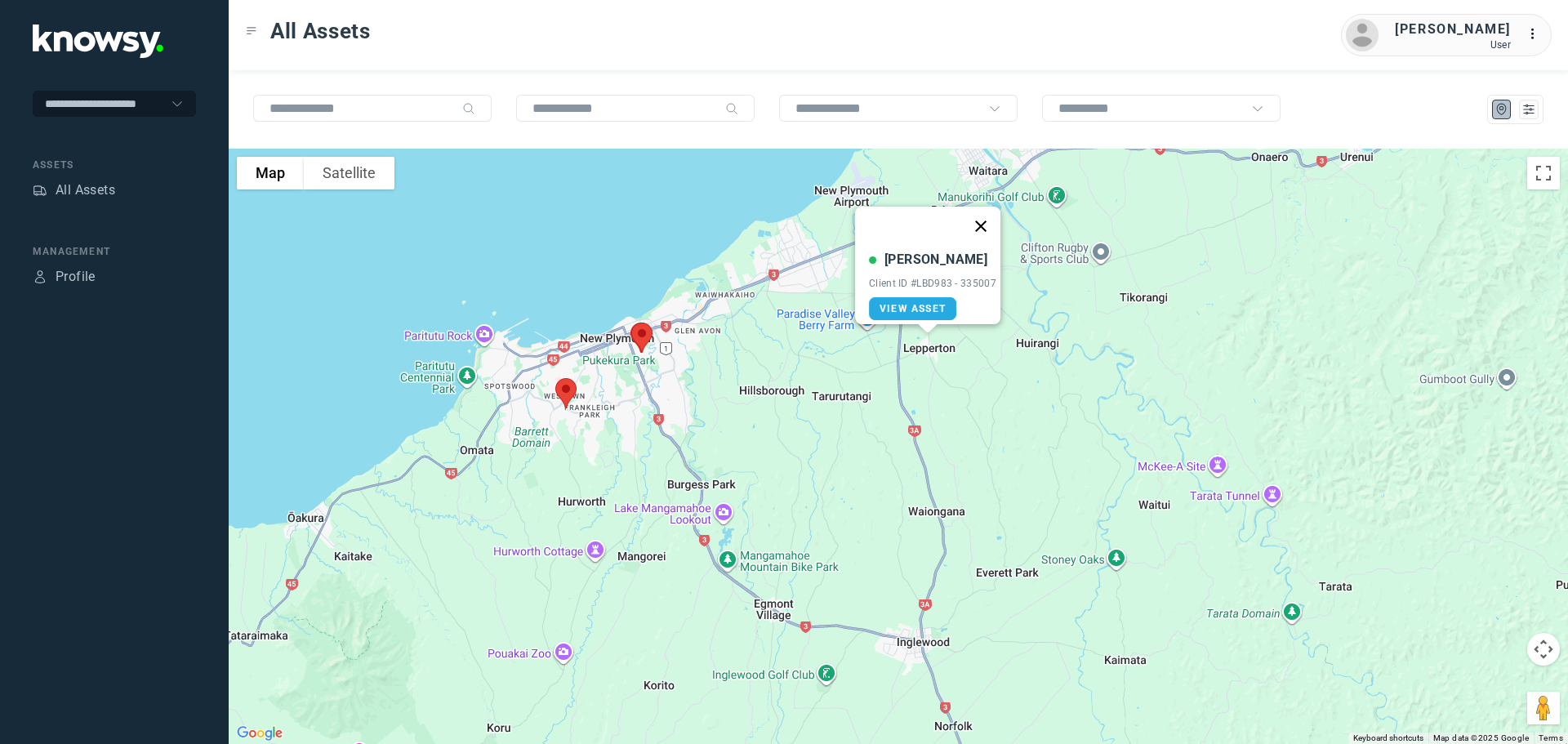
click at [988, 215] on button "Close" at bounding box center [980, 226] width 39 height 39
